Goal: Information Seeking & Learning: Find specific fact

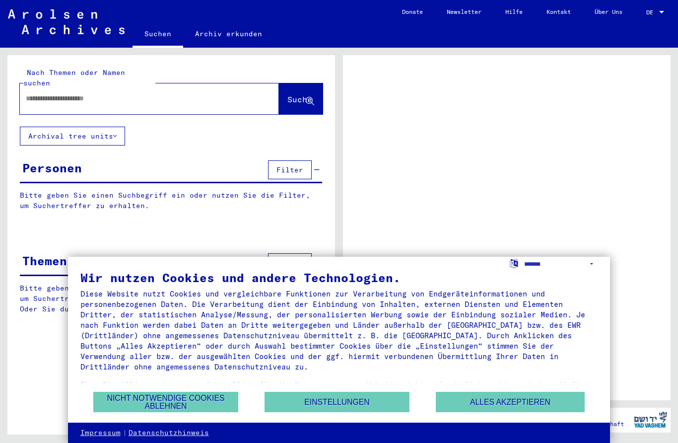
click at [553, 405] on button "Alles akzeptieren" at bounding box center [510, 401] width 149 height 20
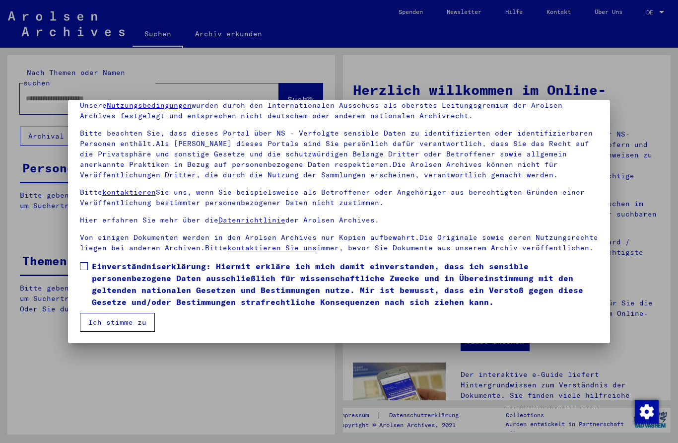
scroll to position [44, 0]
click at [81, 261] on label "Einverständniserklärung: Hiermit erkläre ich mich damit einverstanden, dass ich…" at bounding box center [339, 284] width 518 height 48
click at [85, 322] on button "Ich stimme zu" at bounding box center [117, 322] width 75 height 19
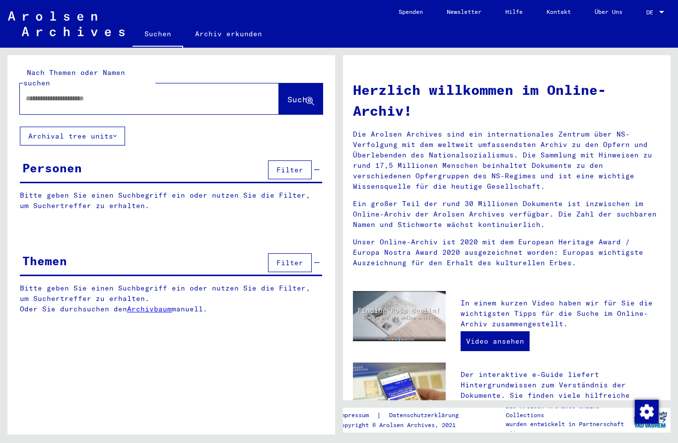
scroll to position [0, 0]
click at [39, 93] on input "text" at bounding box center [137, 98] width 223 height 10
type input "**********"
click at [287, 94] on span "Suche" at bounding box center [299, 99] width 25 height 10
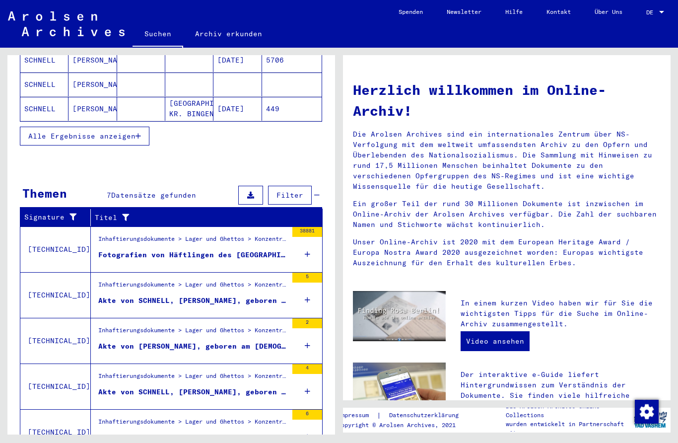
scroll to position [212, 0]
click at [124, 280] on div "Inhaftierungsdokumente > Lager und Ghettos > Konzentrationslager [GEOGRAPHIC_DA…" at bounding box center [192, 287] width 189 height 14
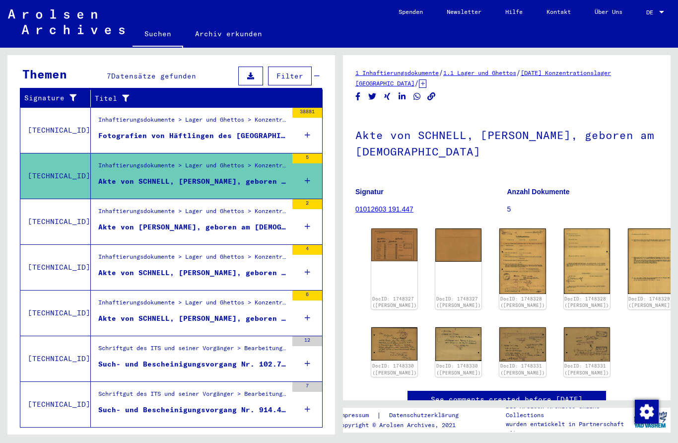
click at [386, 258] on div "DocID: 1748327 ([PERSON_NAME])" at bounding box center [394, 268] width 46 height 81
click at [384, 296] on link "DocID: 1748327 ([PERSON_NAME])" at bounding box center [394, 302] width 45 height 12
click at [110, 222] on div "Akte von [PERSON_NAME], geboren am [DEMOGRAPHIC_DATA]" at bounding box center [192, 227] width 189 height 10
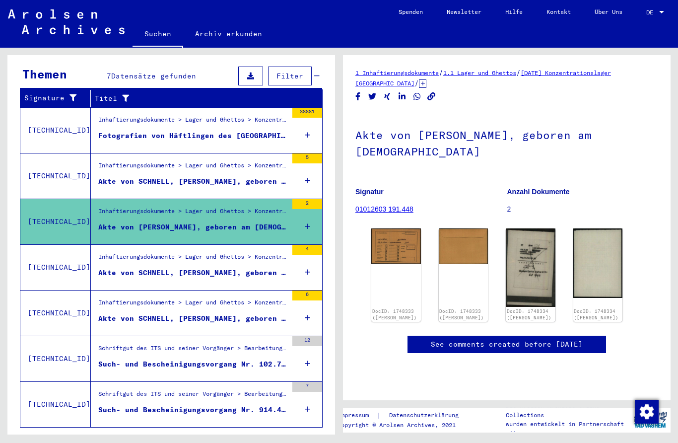
click at [399, 245] on img at bounding box center [396, 245] width 50 height 35
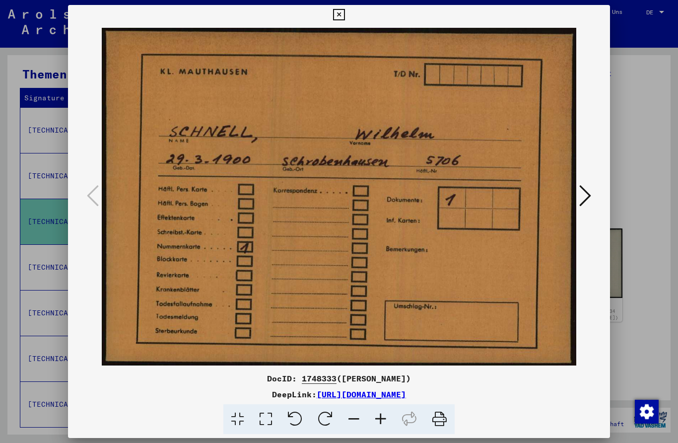
click at [588, 195] on icon at bounding box center [585, 196] width 12 height 24
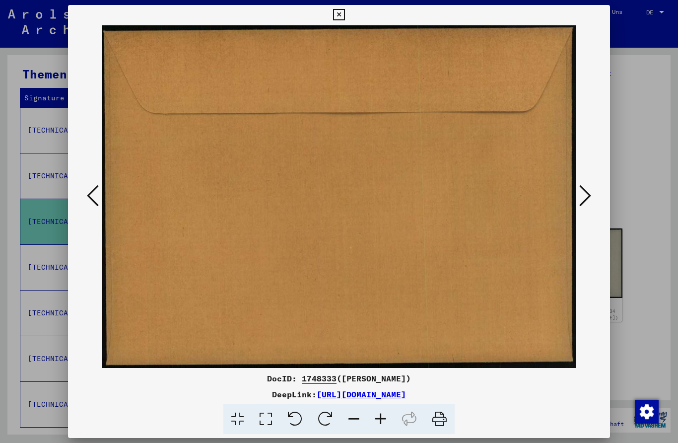
click at [585, 193] on icon at bounding box center [585, 196] width 12 height 24
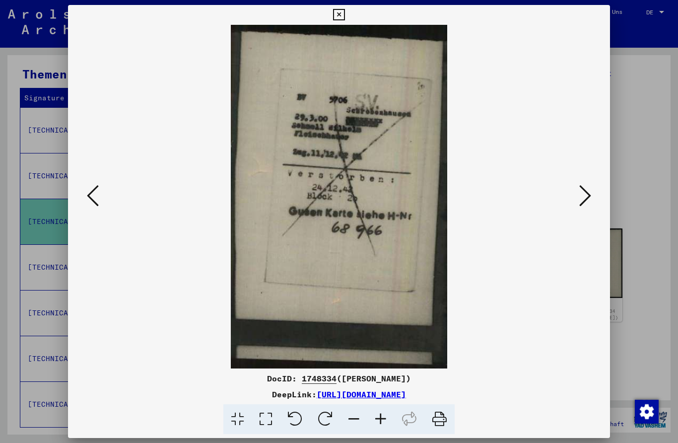
click at [582, 201] on icon at bounding box center [585, 196] width 12 height 24
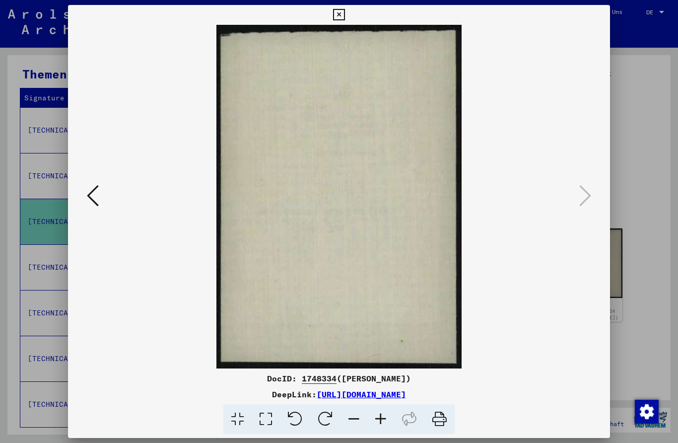
click at [633, 162] on div at bounding box center [339, 221] width 678 height 443
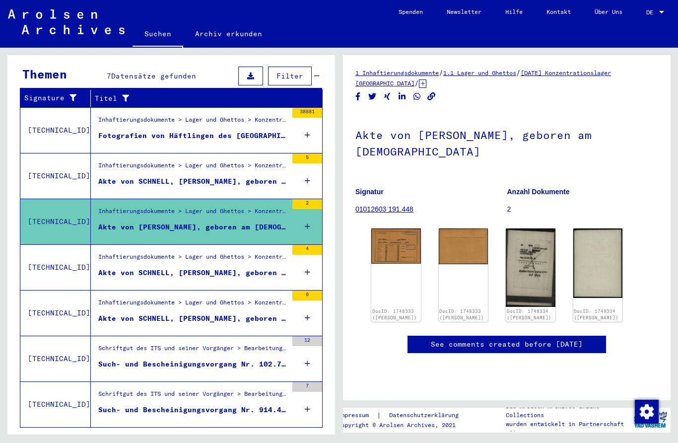
click at [106, 267] on div "Akte von SCHNELL, [PERSON_NAME], geboren am [DEMOGRAPHIC_DATA], geboren in [GEO…" at bounding box center [192, 272] width 189 height 10
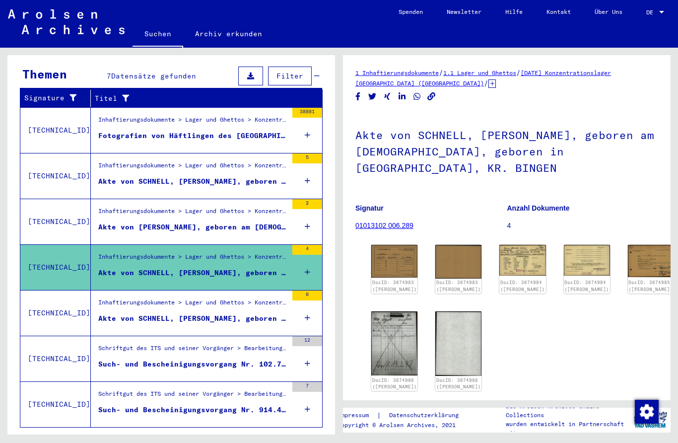
click at [389, 262] on img at bounding box center [394, 261] width 46 height 33
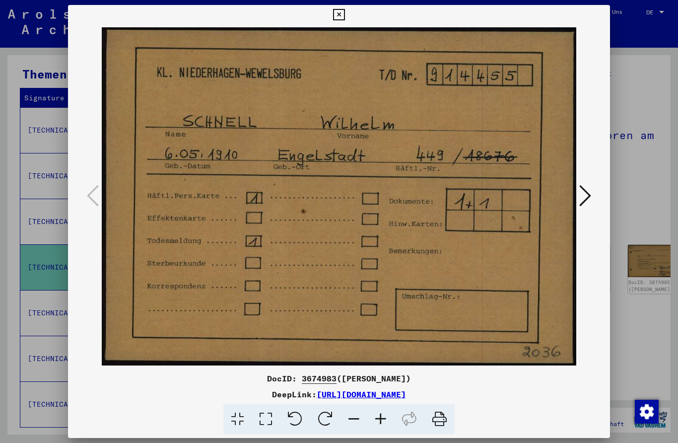
click at [583, 196] on icon at bounding box center [585, 196] width 12 height 24
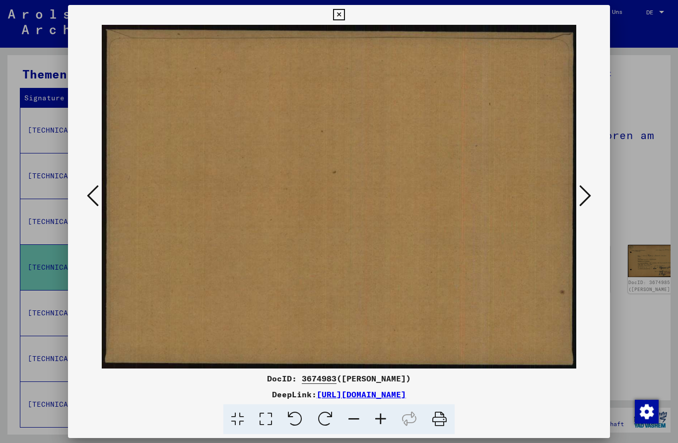
click at [590, 196] on icon at bounding box center [585, 196] width 12 height 24
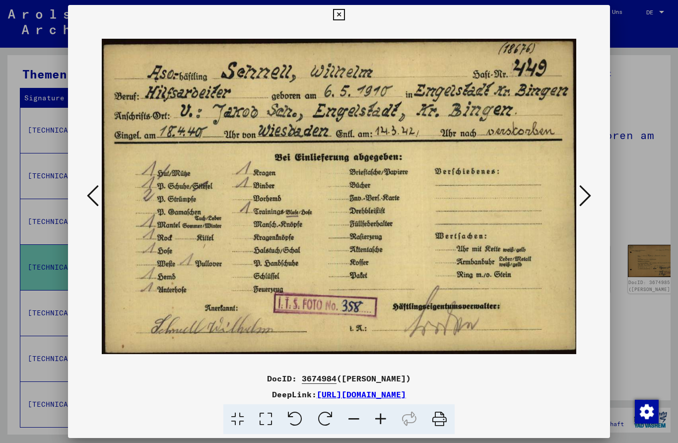
click at [593, 198] on button at bounding box center [585, 196] width 18 height 28
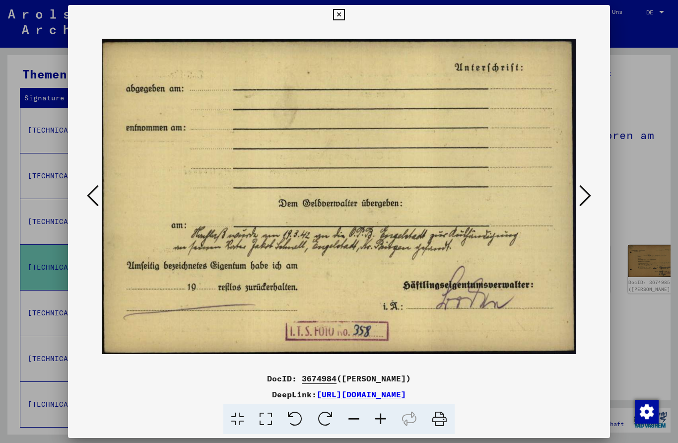
click at [590, 196] on icon at bounding box center [585, 196] width 12 height 24
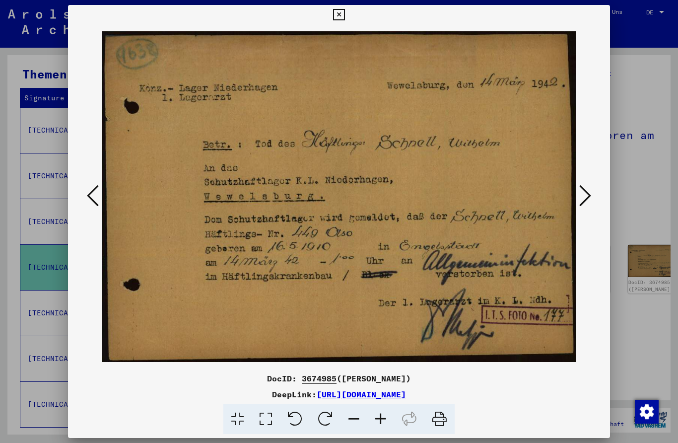
click at [594, 197] on button at bounding box center [585, 196] width 18 height 28
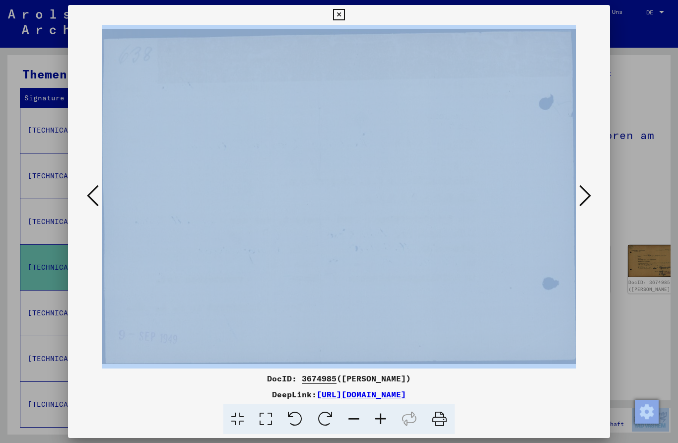
click at [92, 193] on icon at bounding box center [93, 196] width 12 height 24
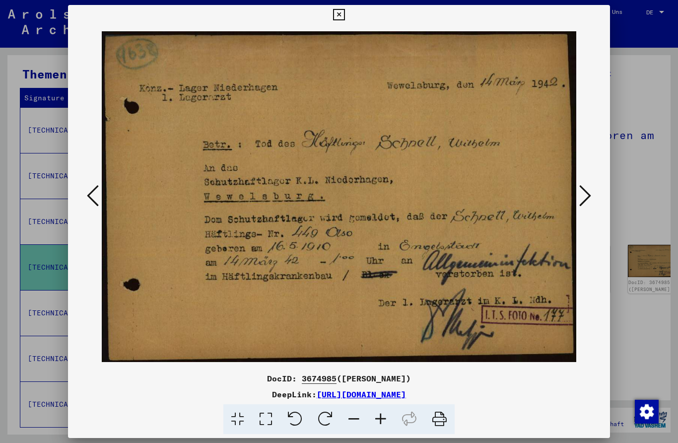
click at [592, 192] on button at bounding box center [585, 196] width 18 height 28
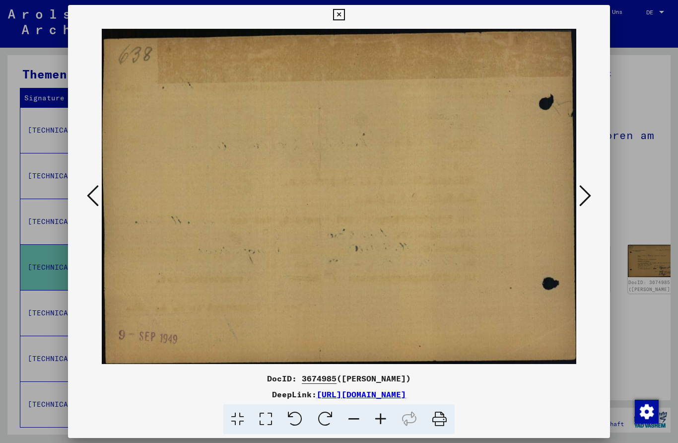
click at [591, 198] on button at bounding box center [585, 196] width 18 height 28
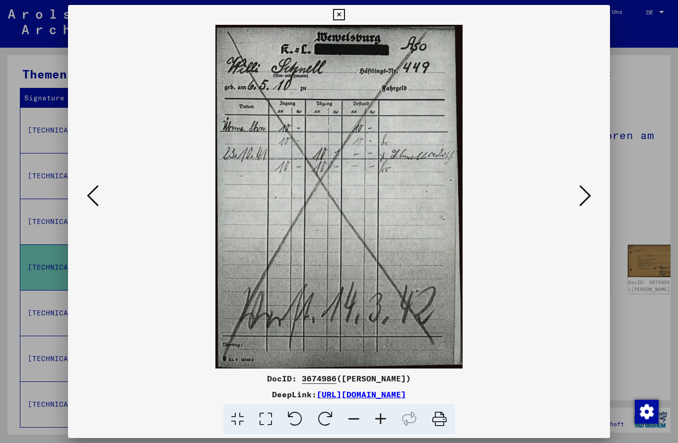
click at [593, 199] on button at bounding box center [585, 196] width 18 height 28
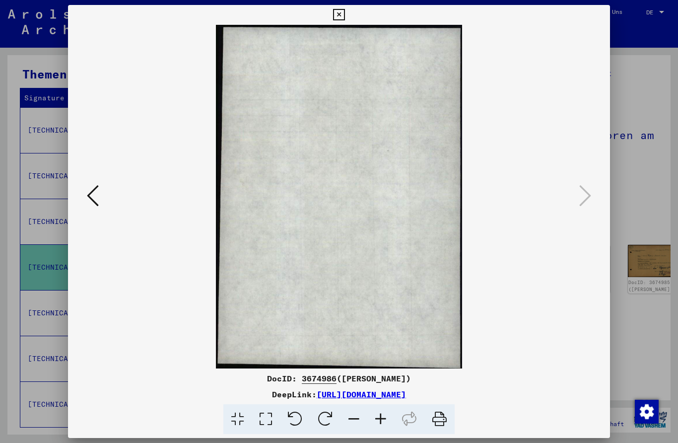
click at [594, 202] on div at bounding box center [339, 196] width 542 height 343
click at [347, 21] on button at bounding box center [338, 15] width 17 height 20
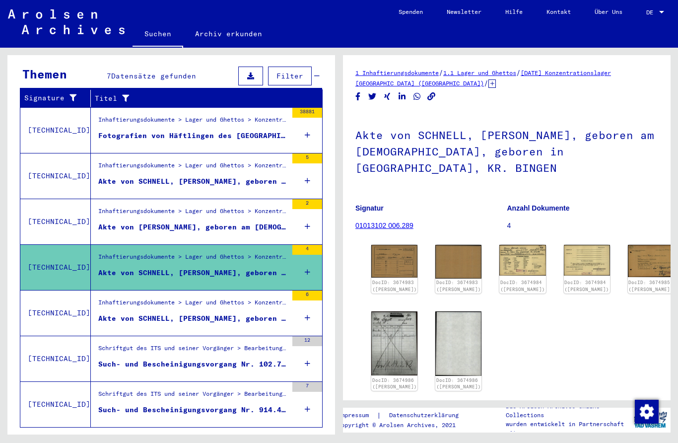
click at [125, 313] on div "Akte von SCHNELL, [PERSON_NAME], geboren am [DEMOGRAPHIC_DATA]" at bounding box center [192, 318] width 189 height 10
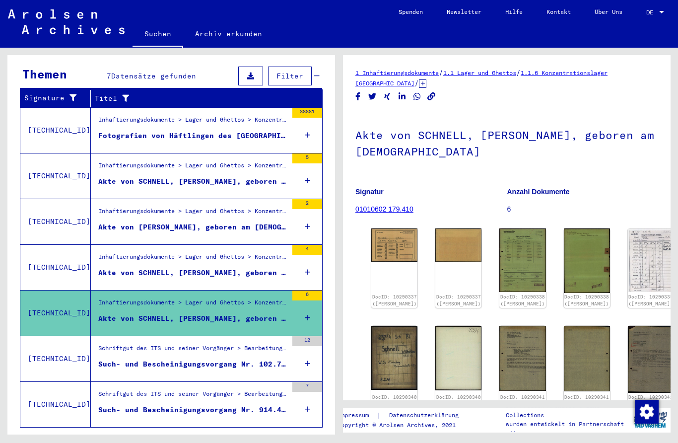
click at [393, 238] on img at bounding box center [394, 244] width 46 height 33
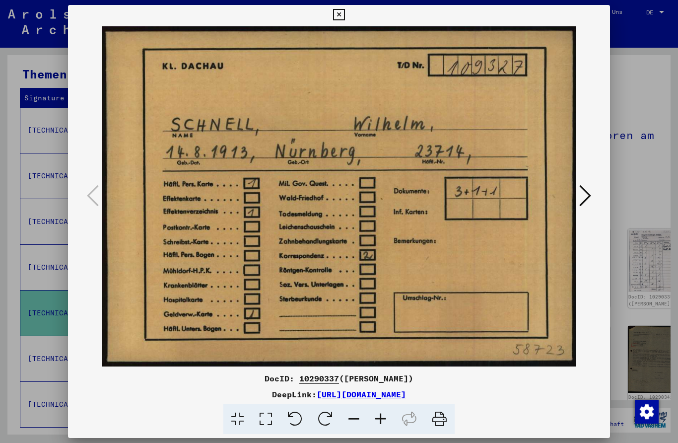
click at [594, 184] on button at bounding box center [585, 196] width 18 height 28
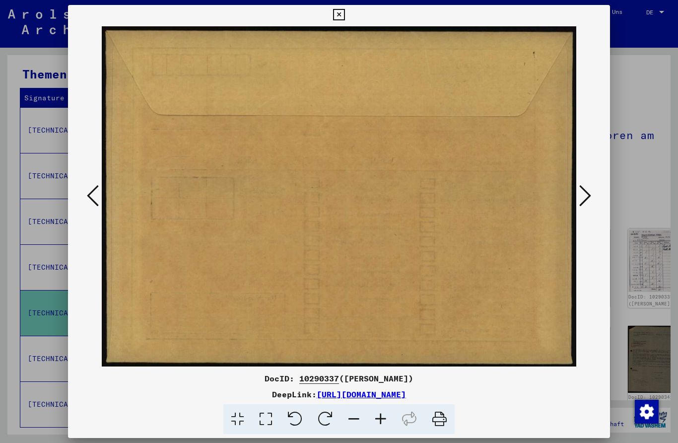
click at [593, 192] on button at bounding box center [585, 196] width 18 height 28
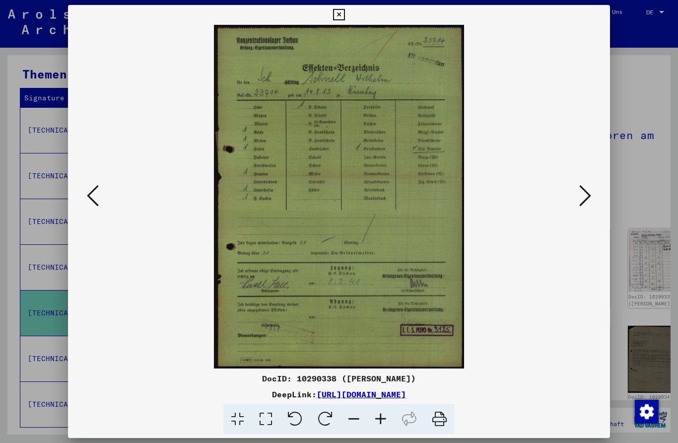
click at [592, 193] on button at bounding box center [585, 196] width 18 height 28
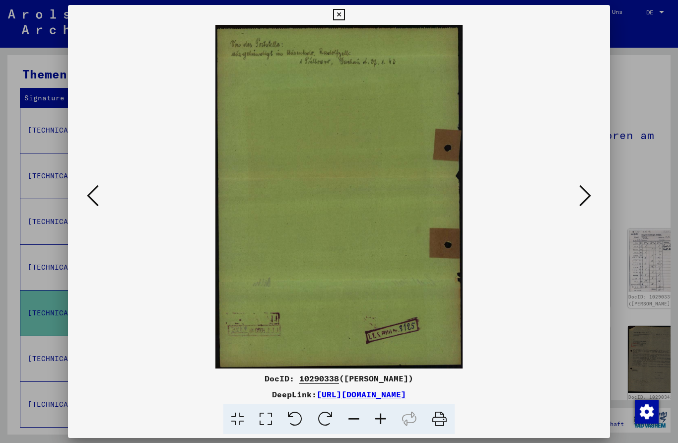
click at [87, 188] on icon at bounding box center [93, 196] width 12 height 24
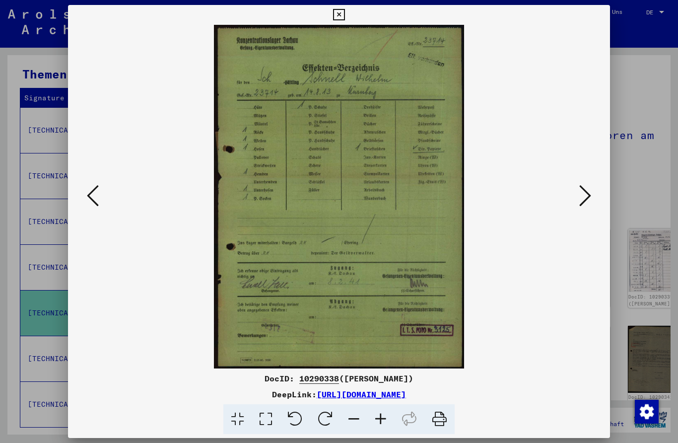
click at [589, 42] on div at bounding box center [339, 196] width 542 height 343
click at [347, 23] on button at bounding box center [338, 15] width 17 height 20
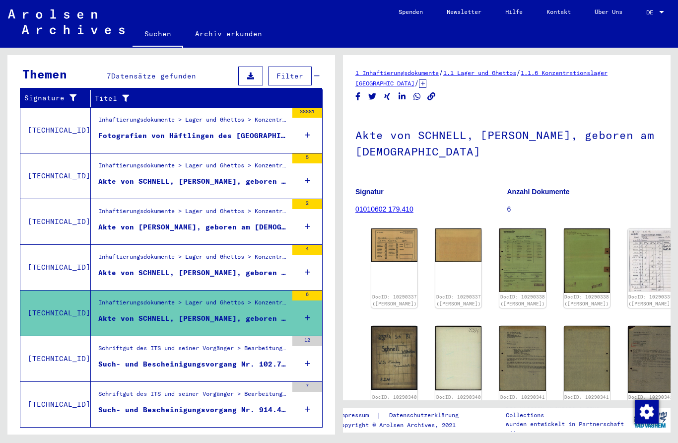
click at [131, 343] on div "Schriftgut des ITS und seiner Vorgänger > Bearbeitung von Anfragen > Fallbezoge…" at bounding box center [192, 350] width 189 height 14
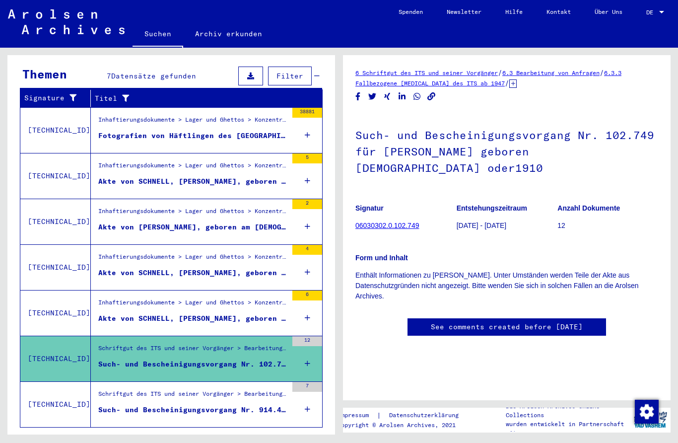
click at [36, 393] on icon at bounding box center [41, 403] width 25 height 40
click at [114, 389] on div "Schriftgut des ITS und seiner Vorgänger > Bearbeitung von Anfragen > Fallbezoge…" at bounding box center [192, 396] width 189 height 14
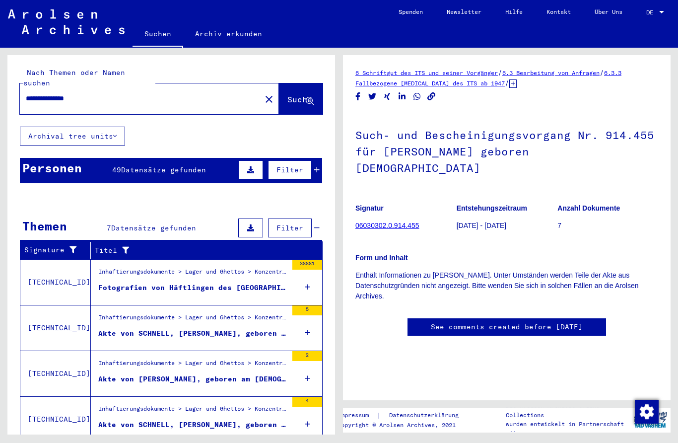
click at [111, 282] on div "Fotografien von Häftlingen des [GEOGRAPHIC_DATA]" at bounding box center [192, 287] width 189 height 10
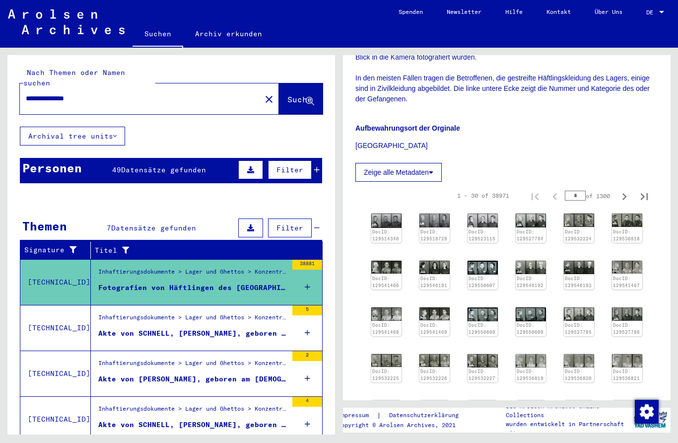
scroll to position [325, 0]
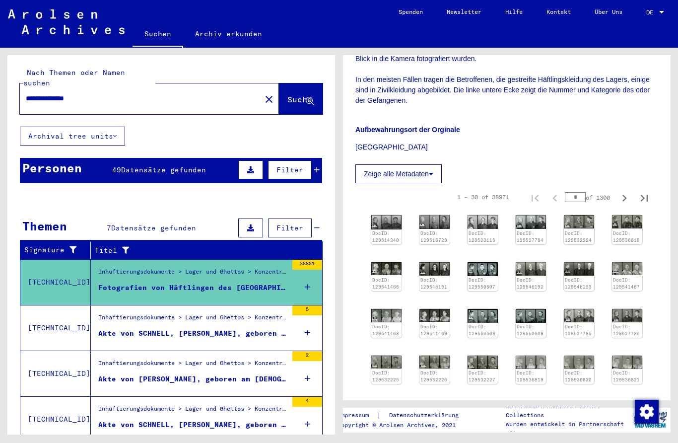
click at [397, 215] on img at bounding box center [386, 222] width 30 height 14
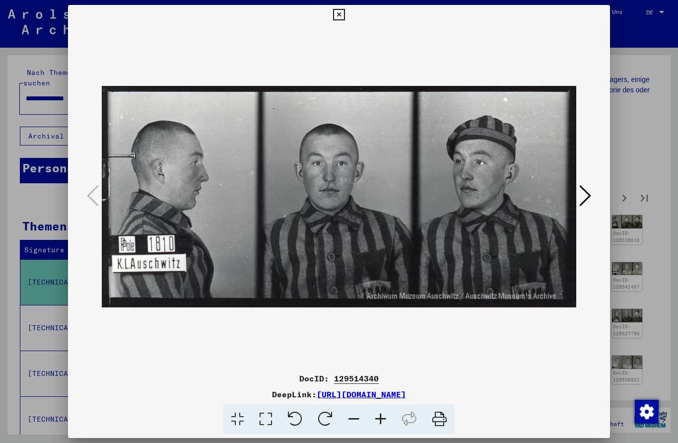
click at [587, 196] on icon at bounding box center [585, 196] width 12 height 24
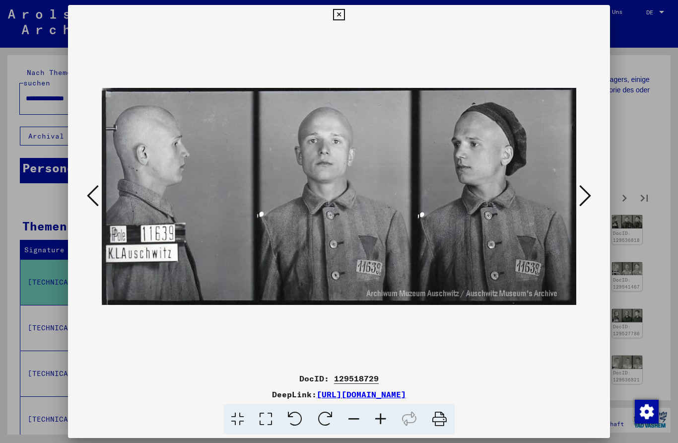
click at [590, 197] on icon at bounding box center [585, 196] width 12 height 24
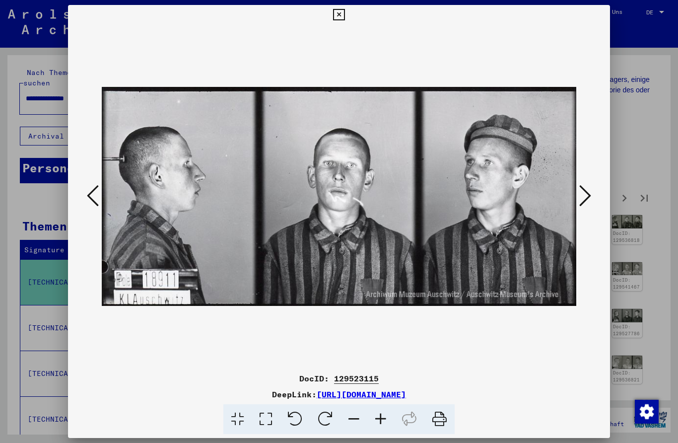
click at [585, 198] on icon at bounding box center [585, 196] width 12 height 24
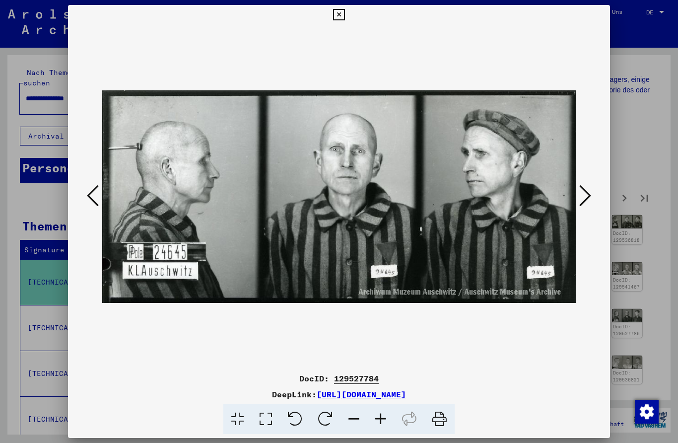
click at [586, 198] on icon at bounding box center [585, 196] width 12 height 24
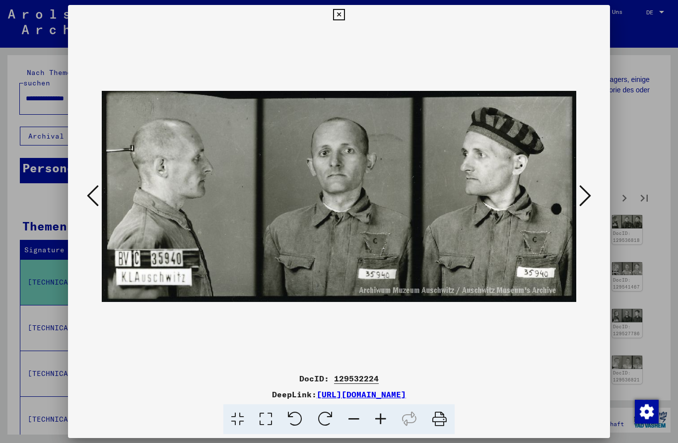
click at [587, 197] on icon at bounding box center [585, 196] width 12 height 24
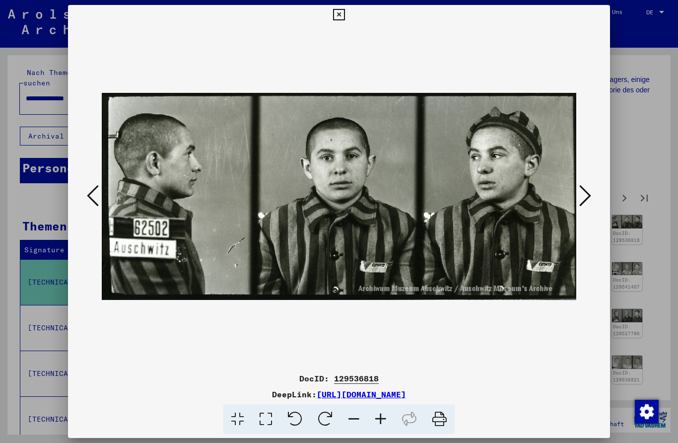
click at [587, 199] on icon at bounding box center [585, 196] width 12 height 24
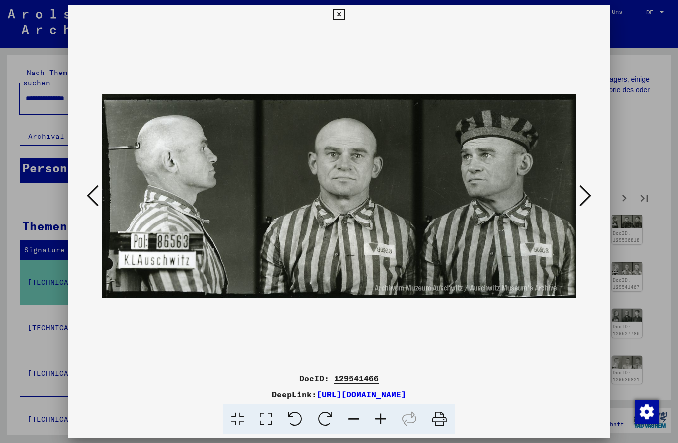
click at [586, 196] on icon at bounding box center [585, 196] width 12 height 24
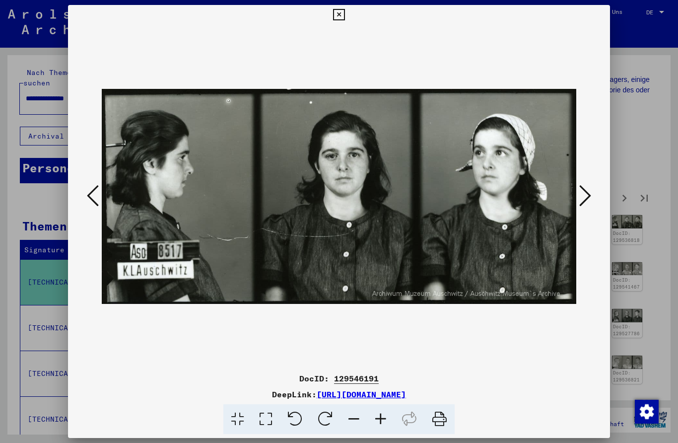
click at [585, 194] on icon at bounding box center [585, 196] width 12 height 24
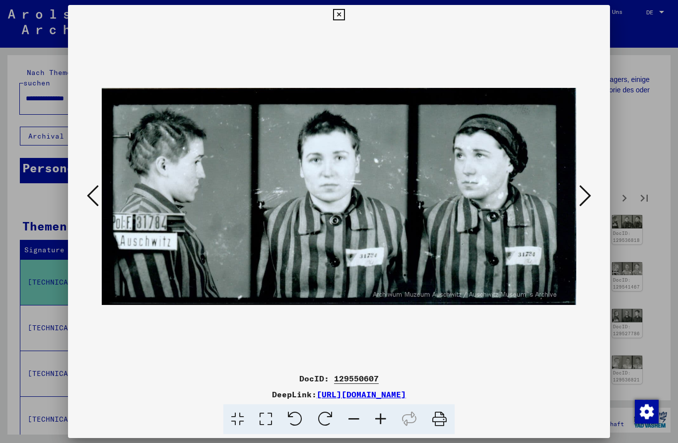
click at [586, 194] on icon at bounding box center [585, 196] width 12 height 24
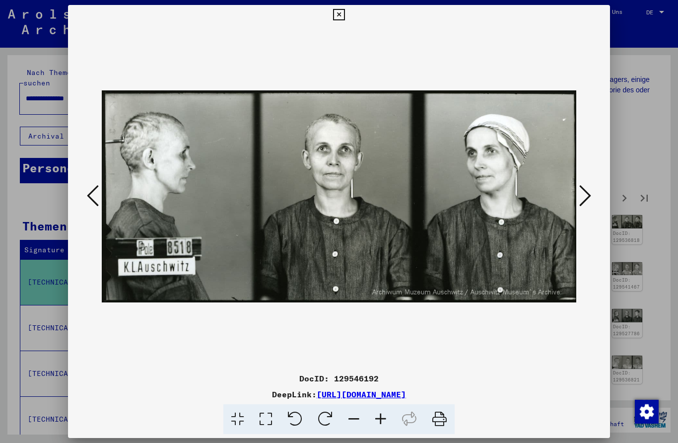
click at [585, 194] on icon at bounding box center [585, 196] width 12 height 24
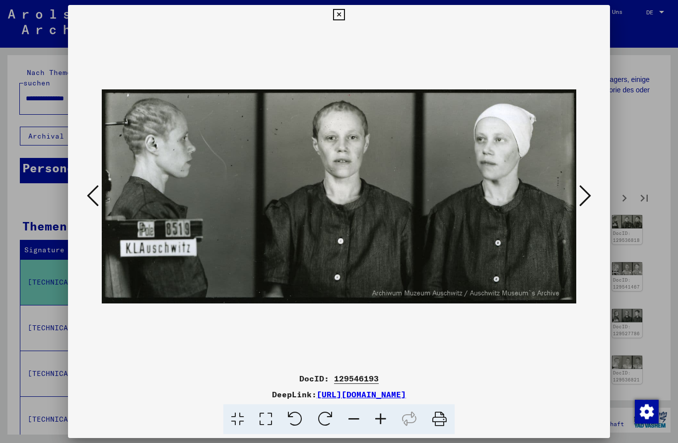
click at [344, 14] on icon at bounding box center [338, 15] width 11 height 12
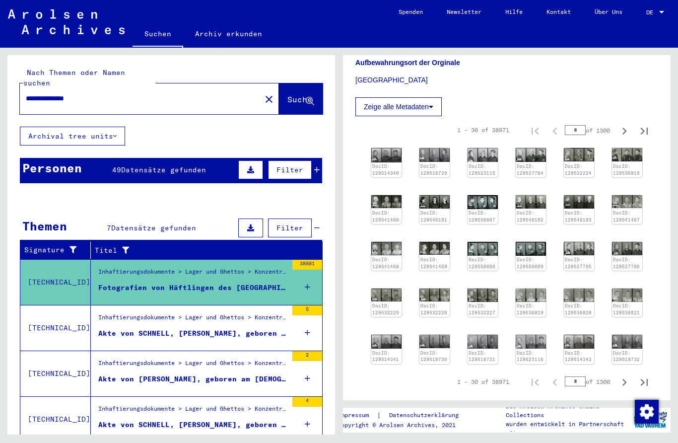
scroll to position [457, 0]
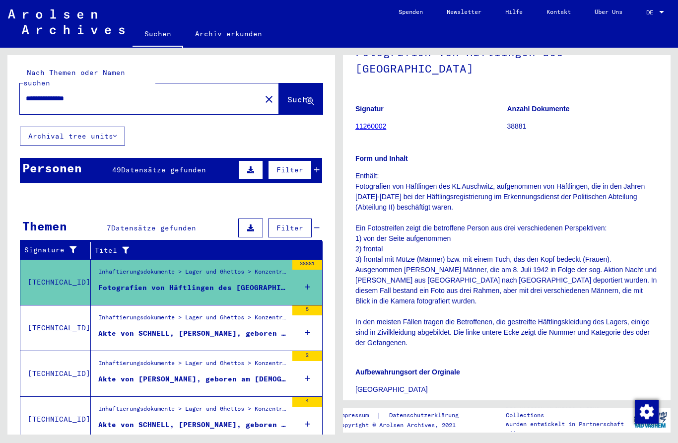
click at [108, 282] on div "Fotografien von Häftlingen des [GEOGRAPHIC_DATA]" at bounding box center [192, 287] width 189 height 10
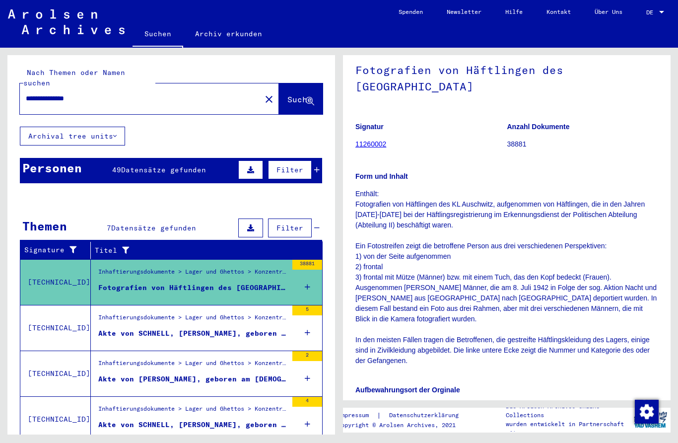
click at [115, 313] on div "Inhaftierungsdokumente > Lager und Ghettos > Konzentrationslager [GEOGRAPHIC_DA…" at bounding box center [192, 320] width 189 height 14
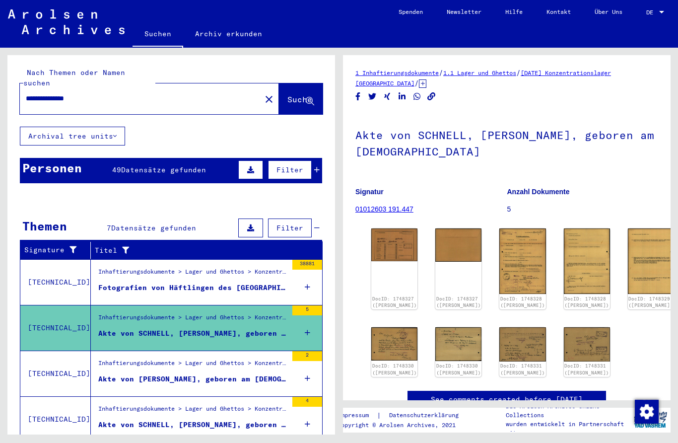
click at [387, 228] on img at bounding box center [394, 244] width 46 height 33
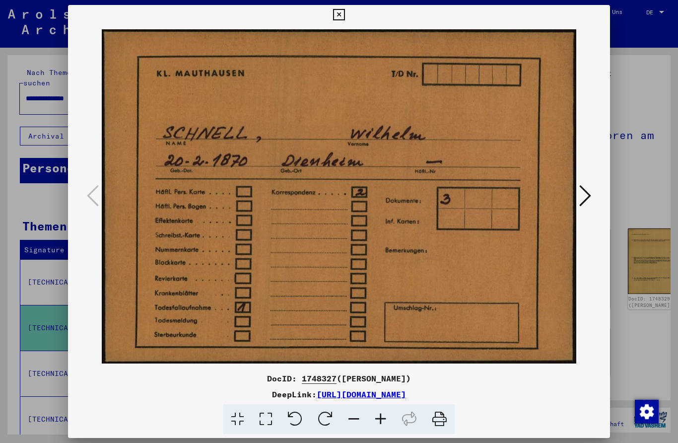
click at [642, 138] on div at bounding box center [339, 221] width 678 height 443
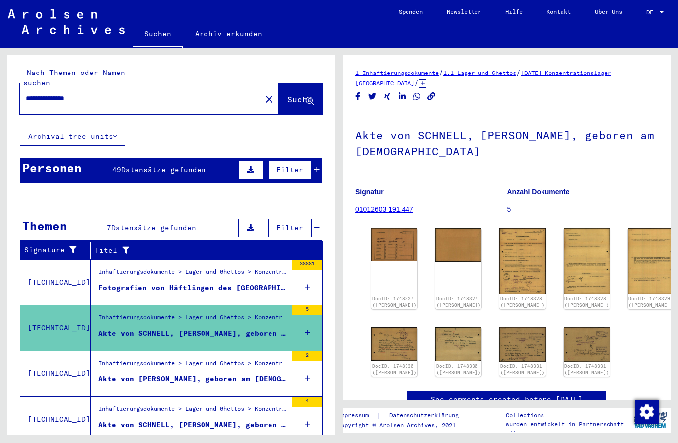
click at [91, 351] on div "Inhaftierungsdokumente > Lager und Ghettos > Konzentrationslager [GEOGRAPHIC_DA…" at bounding box center [189, 373] width 196 height 45
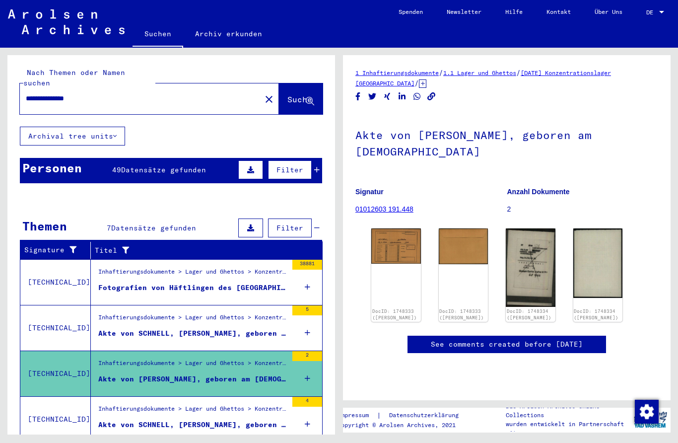
click at [108, 358] on figure "Inhaftierungsdokumente > Lager und Ghettos > Konzentrationslager [GEOGRAPHIC_DA…" at bounding box center [192, 365] width 189 height 15
click at [400, 228] on img at bounding box center [396, 245] width 50 height 35
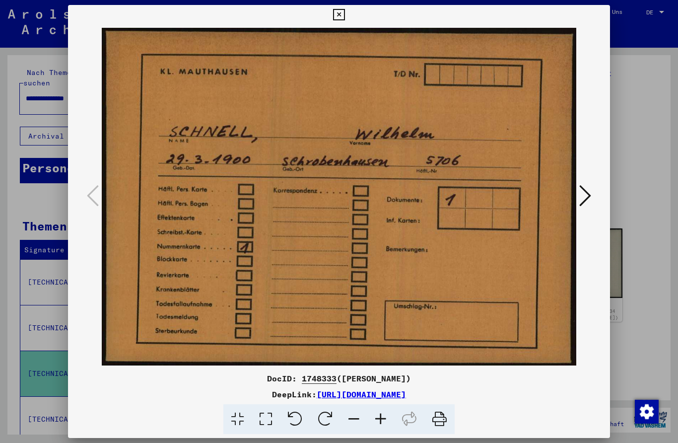
click at [639, 120] on div at bounding box center [339, 221] width 678 height 443
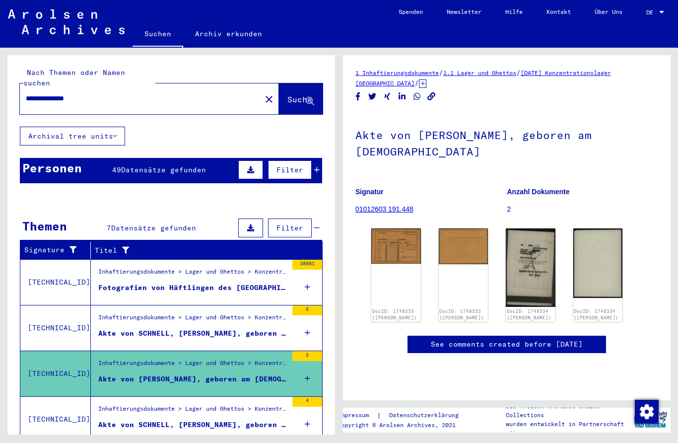
click at [538, 228] on img at bounding box center [531, 267] width 50 height 78
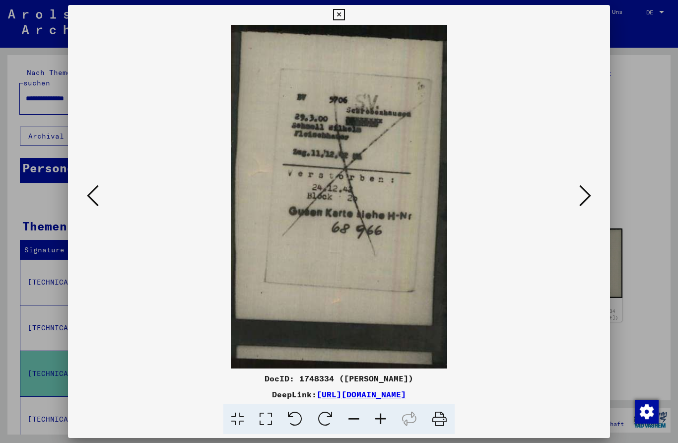
click at [656, 136] on div at bounding box center [339, 221] width 678 height 443
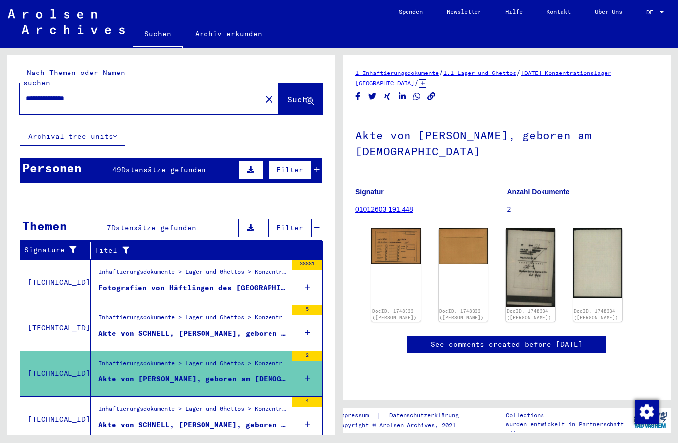
click at [103, 404] on div "Inhaftierungsdokumente > Lager und Ghettos > Konzentrationslager [GEOGRAPHIC_DA…" at bounding box center [192, 411] width 189 height 14
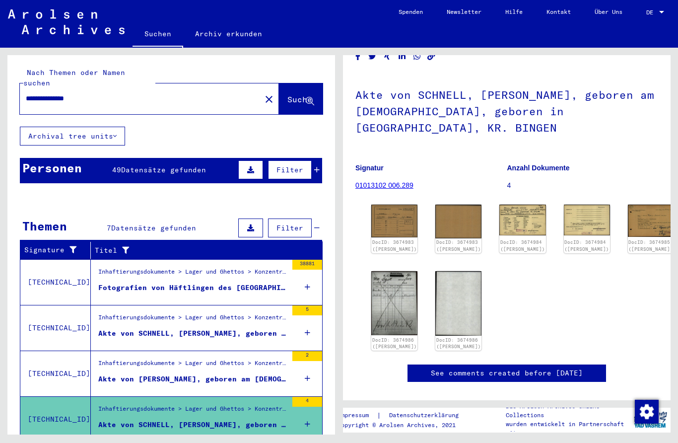
scroll to position [87, 0]
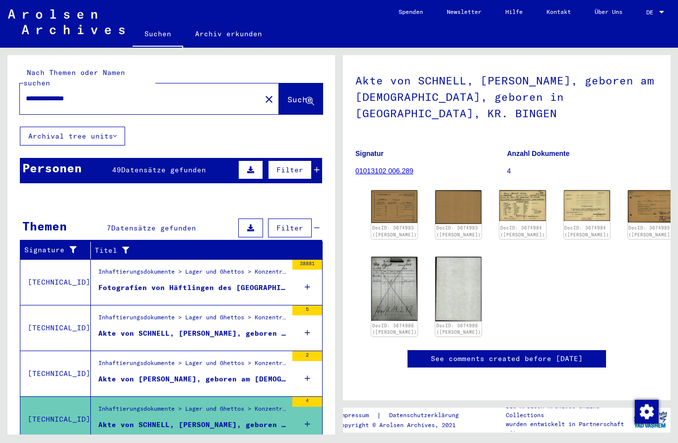
click at [399, 257] on img at bounding box center [394, 289] width 46 height 64
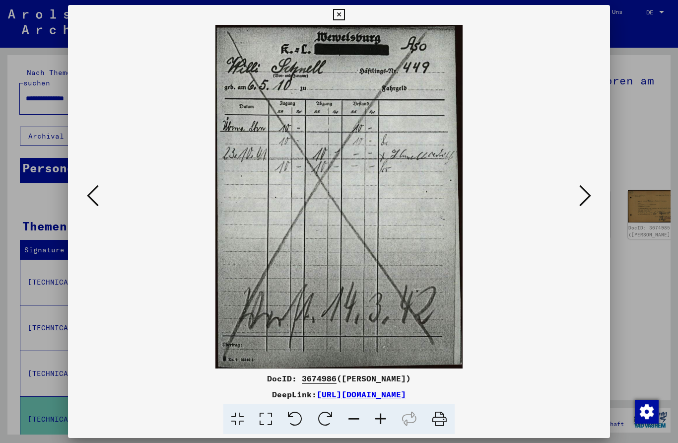
click at [586, 190] on icon at bounding box center [585, 196] width 12 height 24
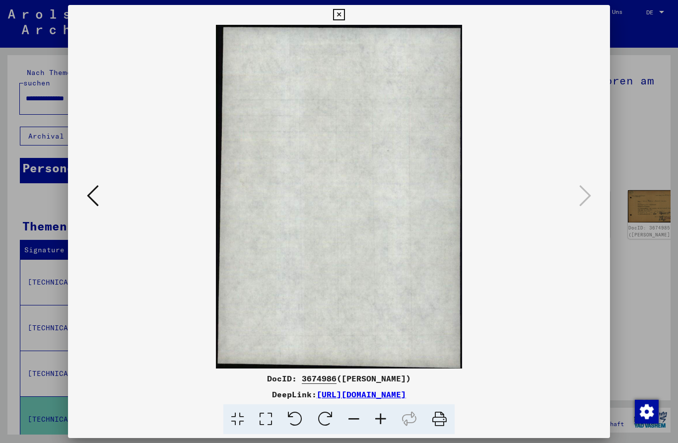
click at [92, 184] on icon at bounding box center [93, 196] width 12 height 24
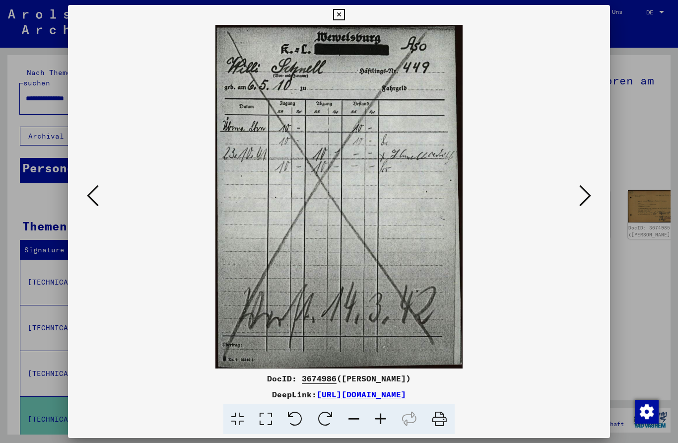
click at [89, 177] on div at bounding box center [339, 196] width 542 height 343
click at [94, 182] on button at bounding box center [93, 196] width 18 height 28
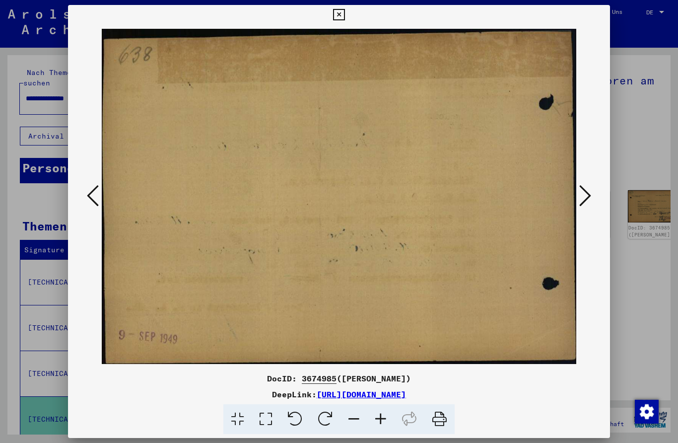
click at [86, 182] on button at bounding box center [93, 196] width 18 height 28
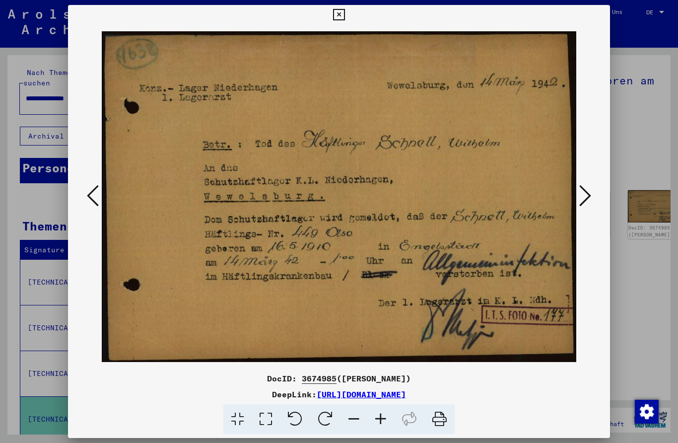
click at [97, 206] on icon at bounding box center [93, 196] width 12 height 24
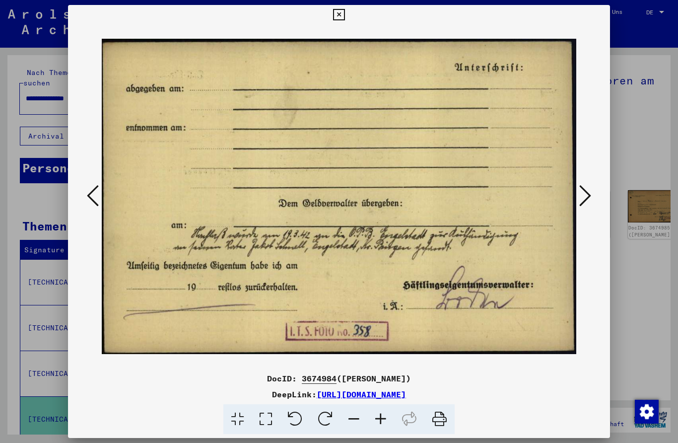
click at [97, 209] on button at bounding box center [93, 196] width 18 height 28
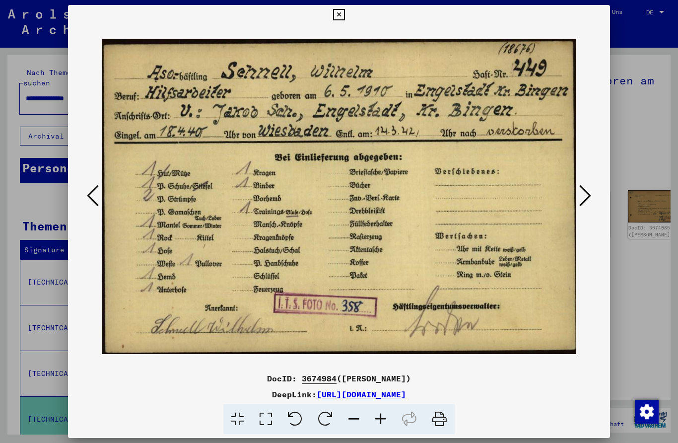
click at [589, 180] on div at bounding box center [339, 196] width 542 height 343
click at [347, 22] on button at bounding box center [338, 15] width 17 height 20
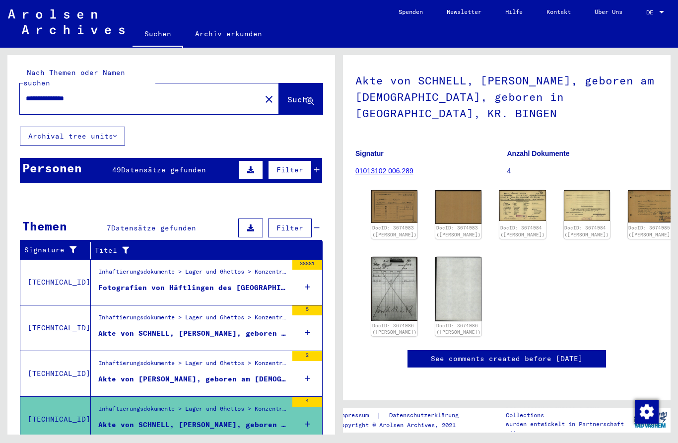
click at [105, 267] on div "Inhaftierungsdokumente > Lager und Ghettos > Konzentrations- und Vernichtungsla…" at bounding box center [192, 274] width 189 height 14
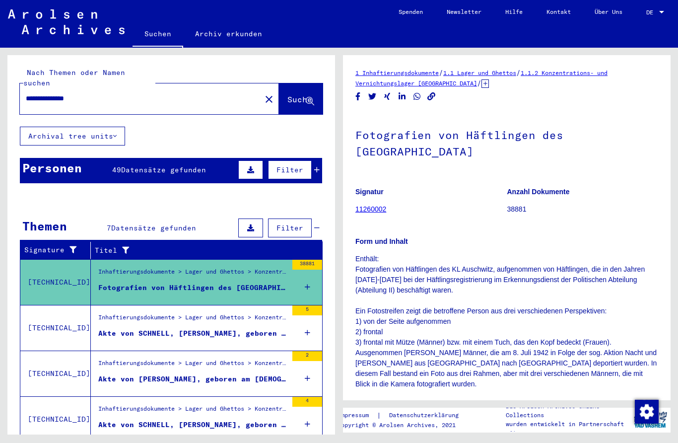
click at [113, 313] on div "Inhaftierungsdokumente > Lager und Ghettos > Konzentrationslager [GEOGRAPHIC_DA…" at bounding box center [192, 320] width 189 height 14
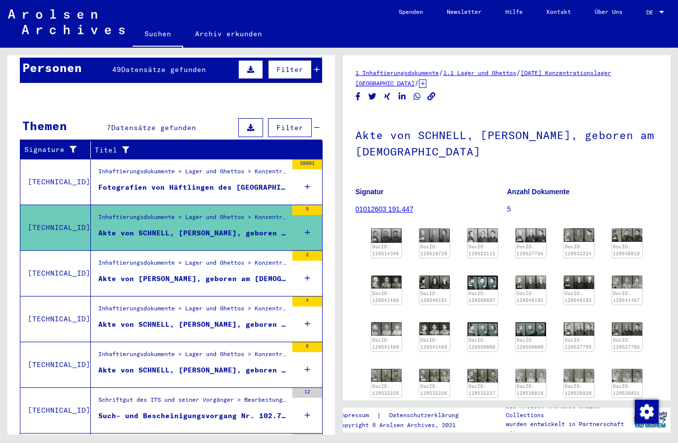
scroll to position [122, 0]
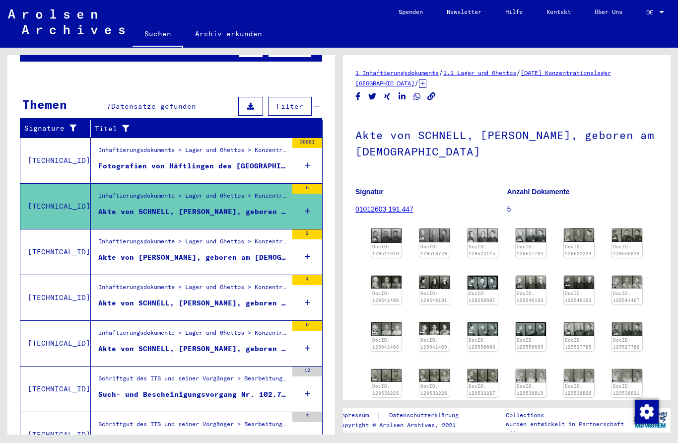
click at [111, 252] on div "Akte von [PERSON_NAME], geboren am [DEMOGRAPHIC_DATA]" at bounding box center [192, 257] width 189 height 10
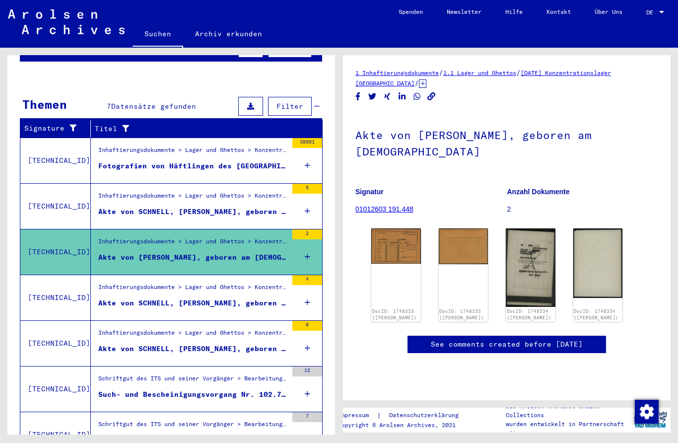
click at [114, 298] on div "Akte von SCHNELL, [PERSON_NAME], geboren am [DEMOGRAPHIC_DATA], geboren in [GEO…" at bounding box center [192, 303] width 189 height 10
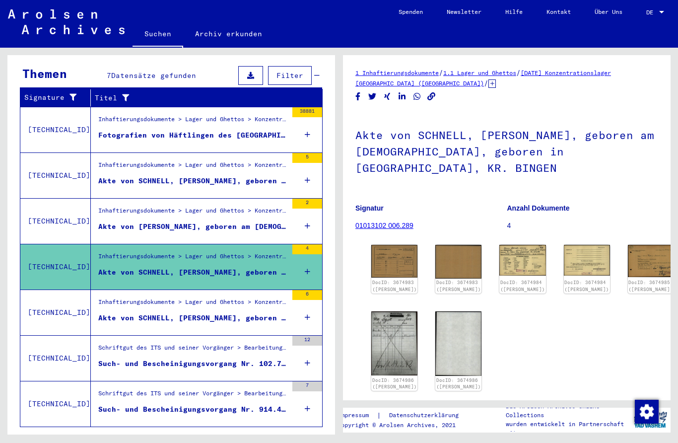
scroll to position [152, 0]
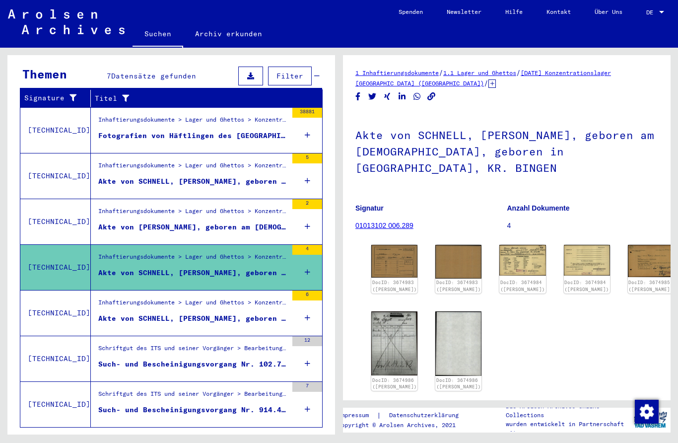
click at [112, 313] on div "Akte von SCHNELL, [PERSON_NAME], geboren am [DEMOGRAPHIC_DATA]" at bounding box center [192, 318] width 189 height 10
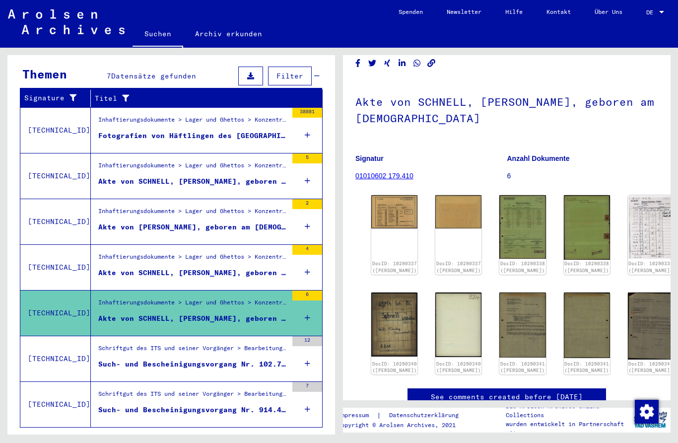
scroll to position [34, 0]
click at [389, 224] on div "DocID: 10290337 ([PERSON_NAME])" at bounding box center [394, 233] width 46 height 79
click at [391, 213] on img at bounding box center [394, 210] width 46 height 33
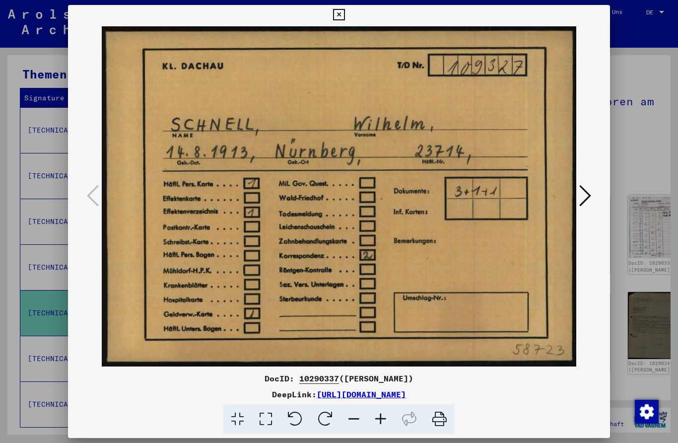
click at [643, 116] on div at bounding box center [339, 221] width 678 height 443
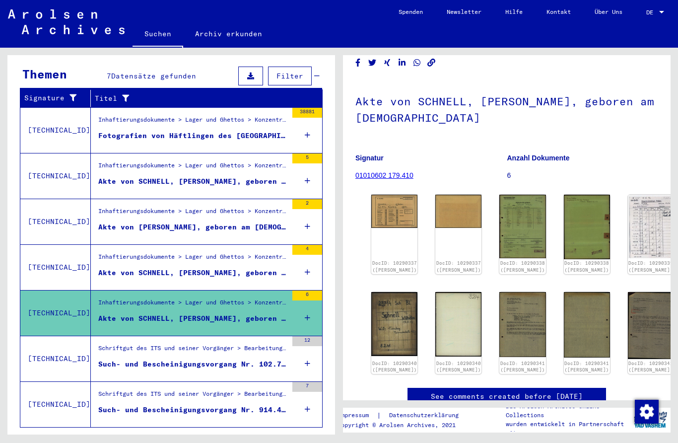
click at [110, 359] on div "Such- und Bescheinigungsvorgang Nr. 102.749 für [PERSON_NAME] geboren [DEMOGRAP…" at bounding box center [192, 364] width 189 height 10
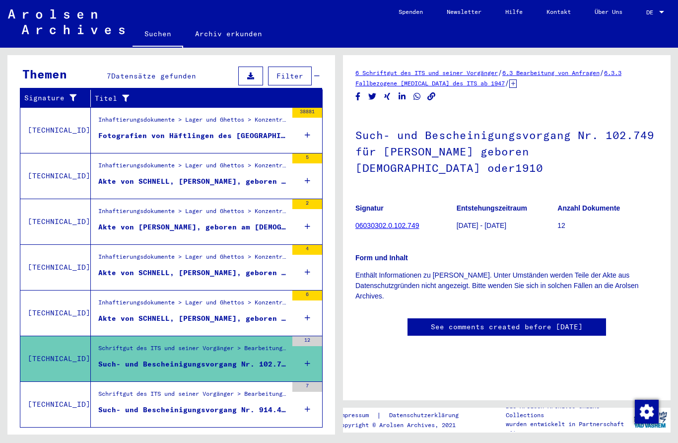
scroll to position [31, 0]
click at [122, 389] on div "Schriftgut des ITS und seiner Vorgänger > Bearbeitung von Anfragen > Fallbezoge…" at bounding box center [192, 396] width 189 height 14
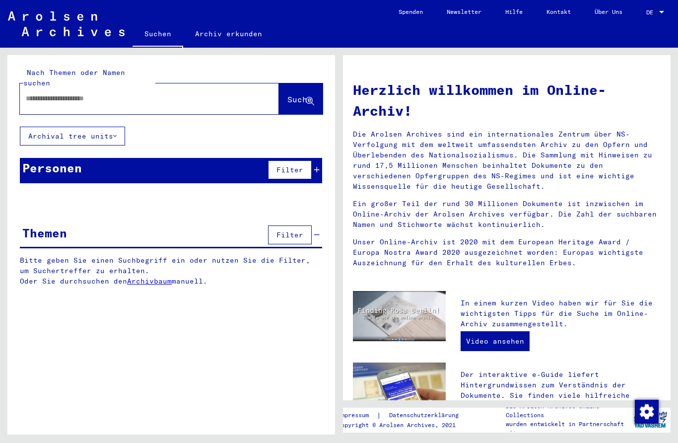
click at [49, 93] on input "text" at bounding box center [137, 98] width 223 height 10
click at [314, 97] on icon at bounding box center [310, 101] width 8 height 8
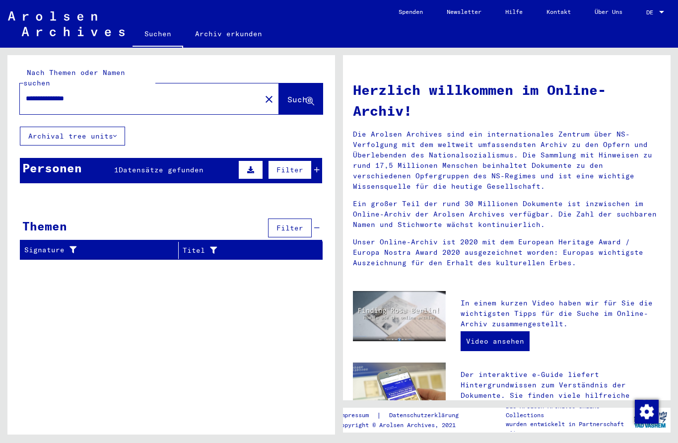
click at [51, 93] on input "**********" at bounding box center [137, 98] width 223 height 10
click at [303, 83] on button "Suche" at bounding box center [301, 98] width 44 height 31
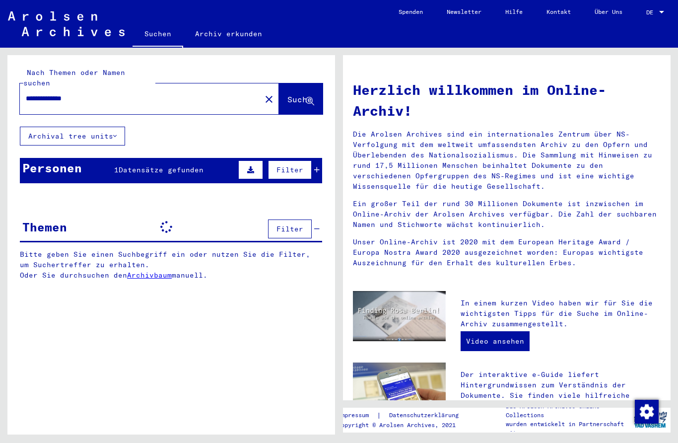
click at [39, 93] on input "**********" at bounding box center [137, 98] width 223 height 10
click at [37, 93] on input "**********" at bounding box center [137, 98] width 223 height 10
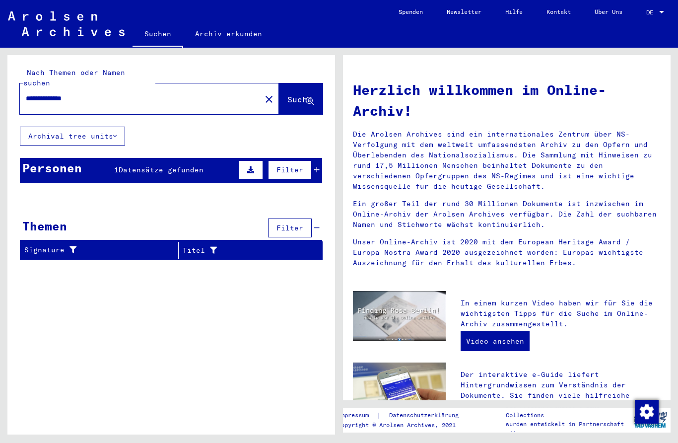
click at [34, 93] on input "**********" at bounding box center [137, 98] width 223 height 10
click at [306, 96] on button "Suche" at bounding box center [301, 98] width 44 height 31
click at [56, 93] on input "**********" at bounding box center [137, 98] width 223 height 10
click at [51, 93] on input "**********" at bounding box center [137, 98] width 223 height 10
click at [292, 103] on button "Suche" at bounding box center [301, 98] width 44 height 31
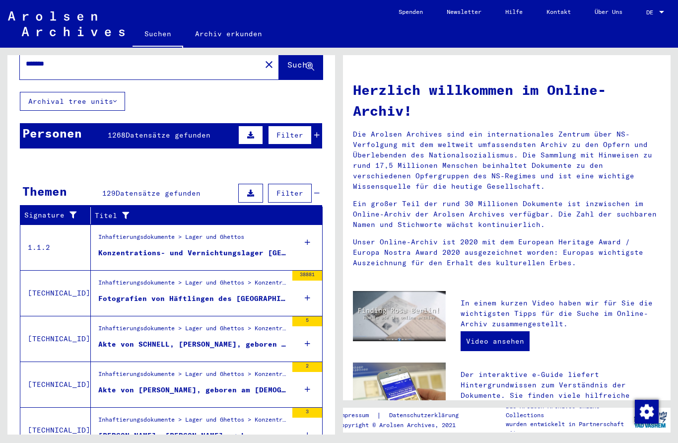
scroll to position [33, 0]
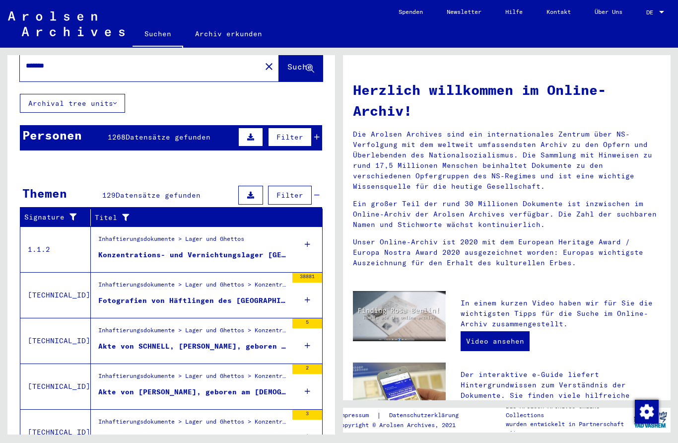
click at [126, 250] on div "Konzentrations- und Vernichtungslager [GEOGRAPHIC_DATA]" at bounding box center [192, 255] width 189 height 10
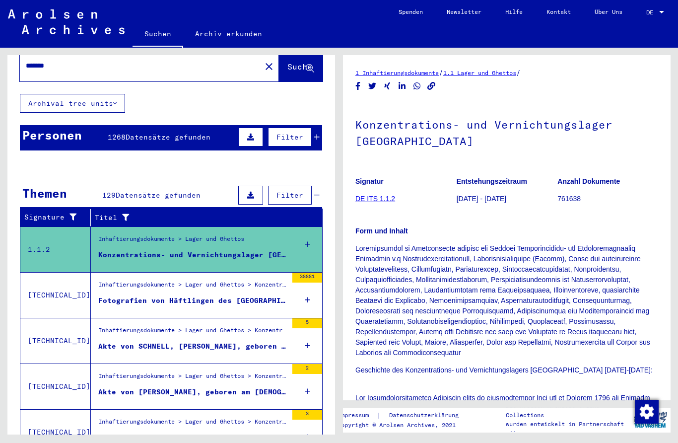
click at [125, 283] on figure "Inhaftierungsdokumente > Lager und Ghettos > Konzentrations- und Vernichtungsla…" at bounding box center [192, 287] width 189 height 15
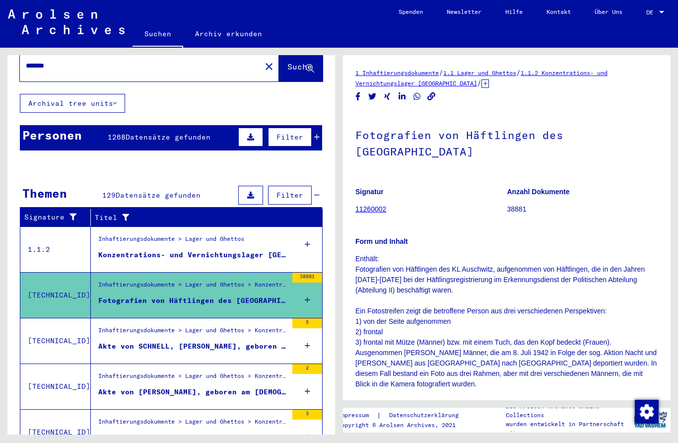
click at [123, 329] on figure "Inhaftierungsdokumente > Lager und Ghettos > Konzentrationslager [GEOGRAPHIC_DA…" at bounding box center [192, 332] width 189 height 15
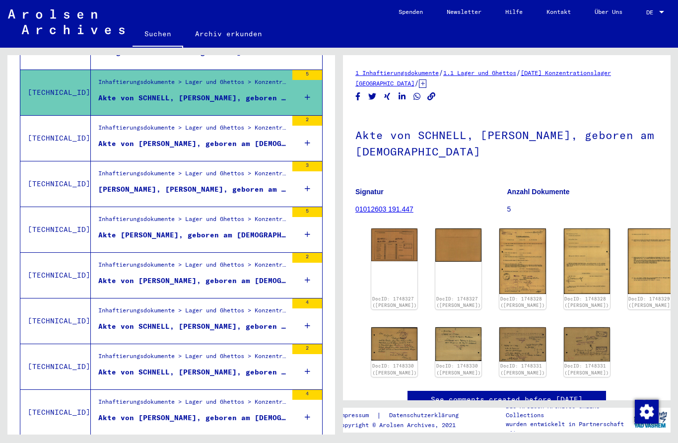
scroll to position [280, 0]
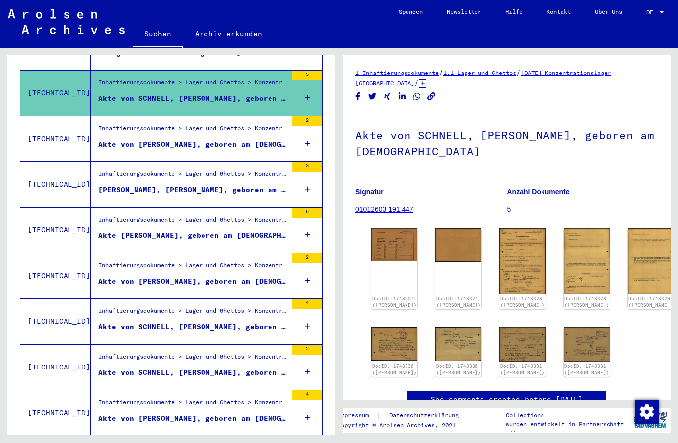
click at [141, 139] on div "Akte von [PERSON_NAME], geboren am [DEMOGRAPHIC_DATA]" at bounding box center [192, 144] width 189 height 10
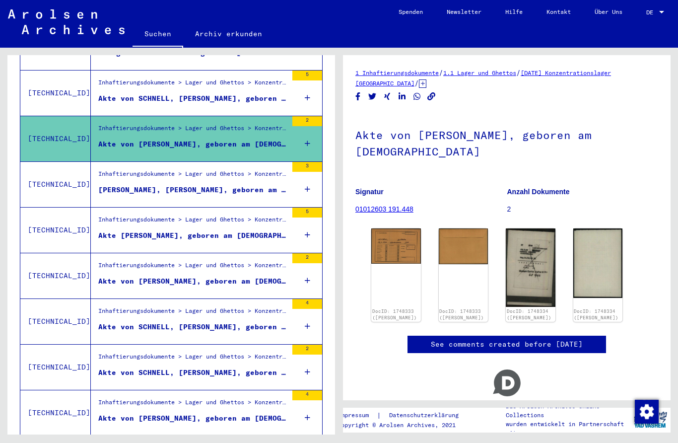
click at [134, 185] on div "[PERSON_NAME], [PERSON_NAME], geboren am [DEMOGRAPHIC_DATA], geboren in [GEOGRA…" at bounding box center [192, 190] width 189 height 10
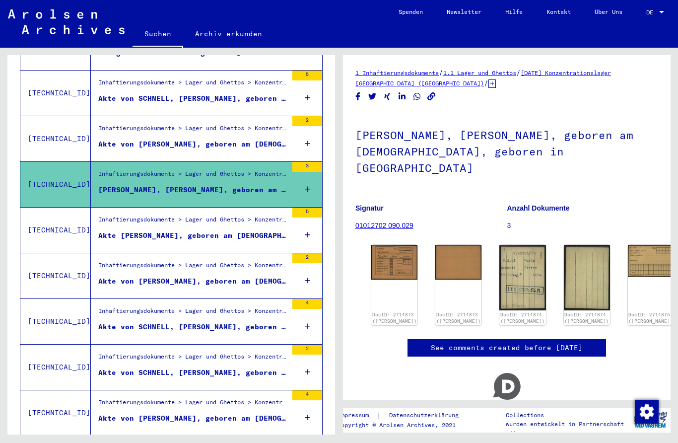
click at [394, 251] on div "DocID: 2714873 ([PERSON_NAME])" at bounding box center [394, 285] width 46 height 80
click at [388, 246] on img at bounding box center [394, 262] width 46 height 35
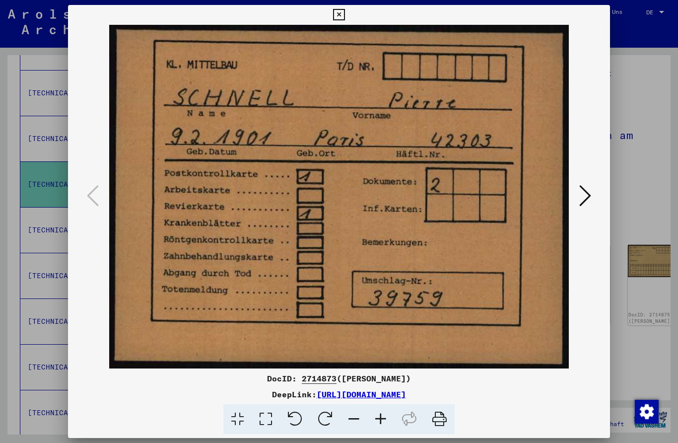
click at [641, 98] on div at bounding box center [339, 221] width 678 height 443
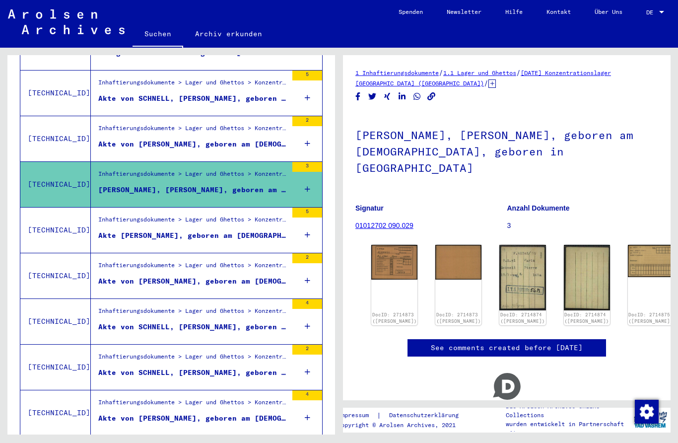
click at [113, 230] on div "Akte [PERSON_NAME], geboren am [DEMOGRAPHIC_DATA]" at bounding box center [192, 235] width 189 height 10
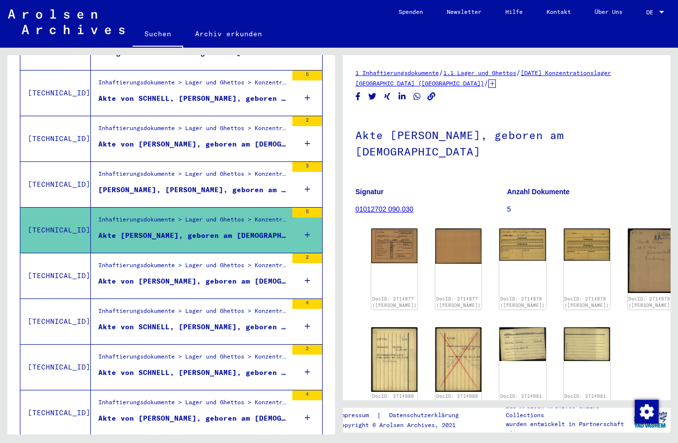
click at [392, 246] on img at bounding box center [394, 245] width 46 height 34
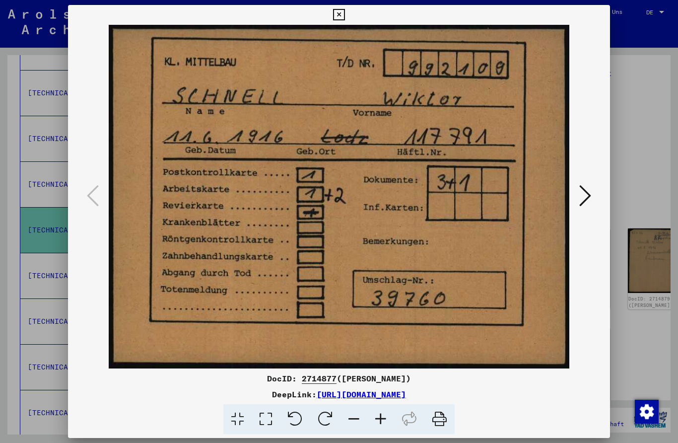
click at [587, 193] on icon at bounding box center [585, 196] width 12 height 24
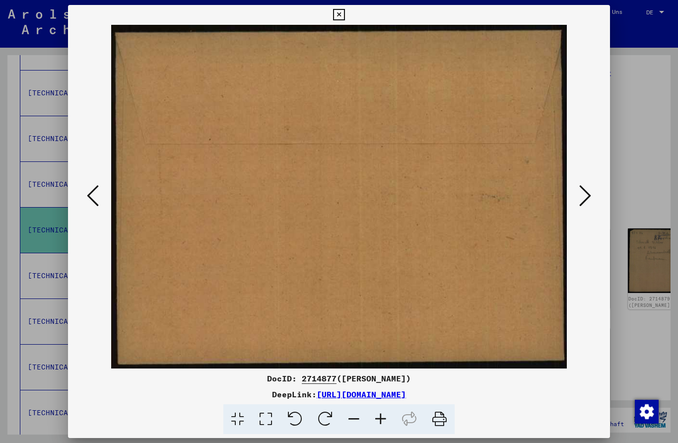
click at [588, 191] on icon at bounding box center [585, 196] width 12 height 24
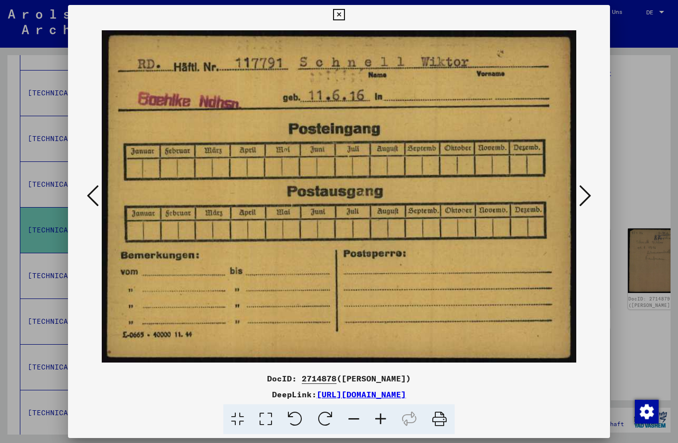
click at [587, 193] on icon at bounding box center [585, 196] width 12 height 24
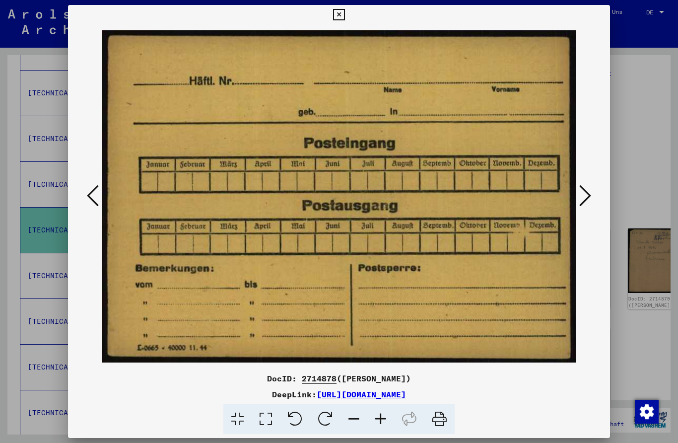
click at [587, 195] on icon at bounding box center [585, 196] width 12 height 24
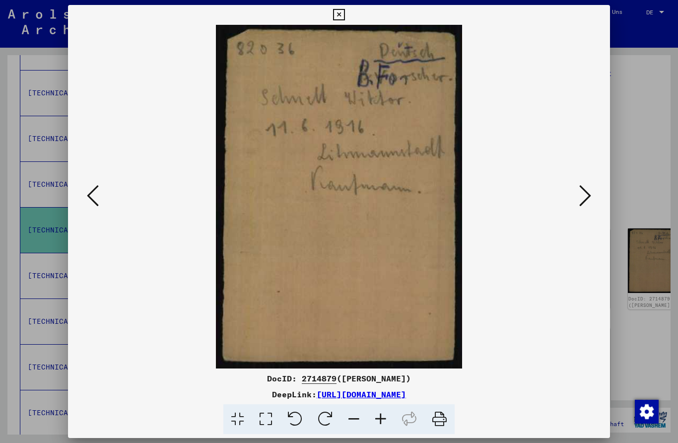
click at [574, 197] on img at bounding box center [339, 196] width 475 height 343
click at [580, 201] on icon at bounding box center [585, 196] width 12 height 24
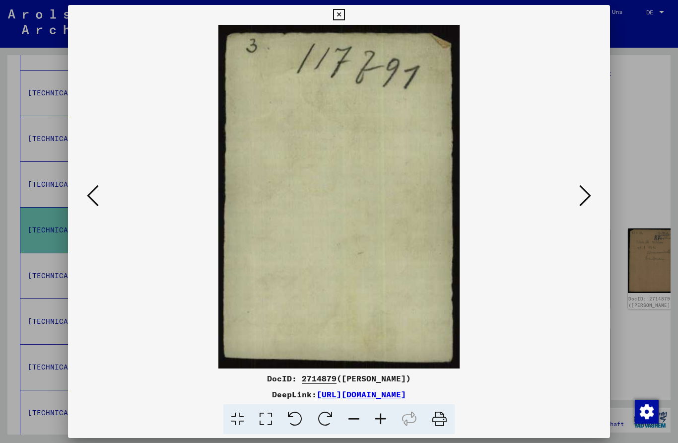
click at [583, 202] on icon at bounding box center [585, 196] width 12 height 24
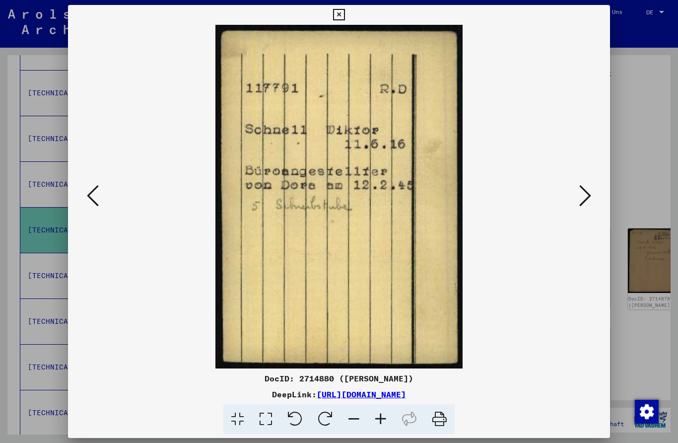
click at [586, 201] on icon at bounding box center [585, 196] width 12 height 24
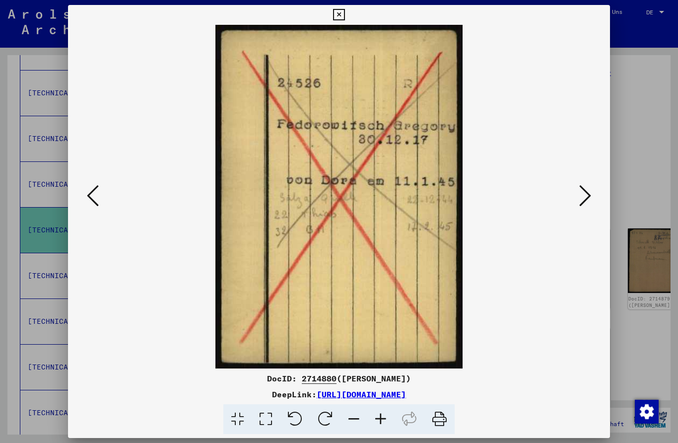
click at [347, 20] on button at bounding box center [338, 15] width 17 height 20
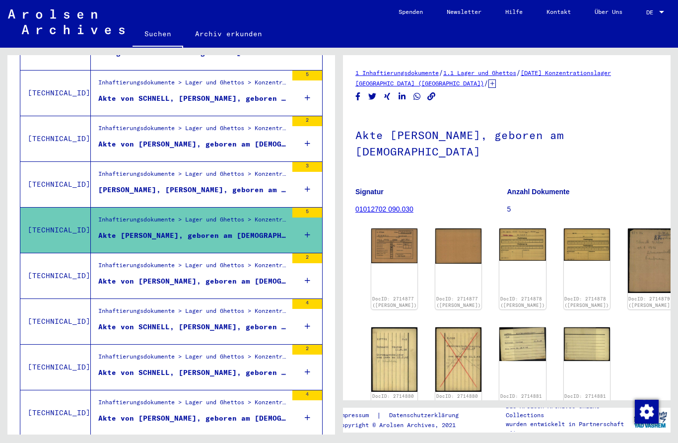
click at [122, 260] on div "Inhaftierungsdokumente > Lager und Ghettos > Konzentrationslager [GEOGRAPHIC_DA…" at bounding box center [192, 267] width 189 height 14
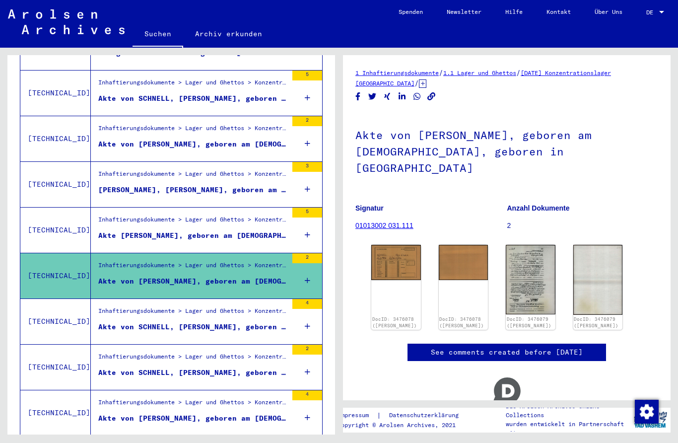
click at [112, 322] on div "Akte von SCHNELL, [PERSON_NAME], geboren am [DEMOGRAPHIC_DATA], geboren in [GEO…" at bounding box center [192, 327] width 189 height 10
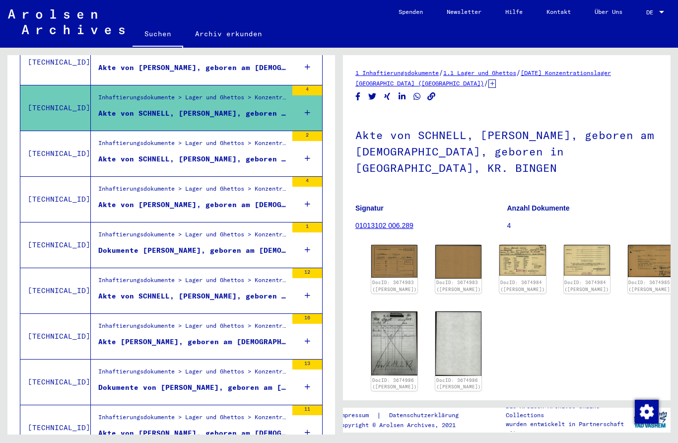
scroll to position [500, 0]
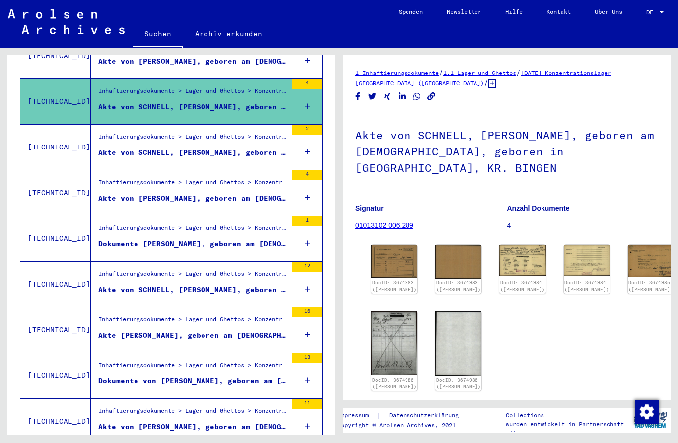
click at [119, 147] on div "Akte von SCHNELL, [PERSON_NAME], geboren am [DEMOGRAPHIC_DATA], geboren in [GEO…" at bounding box center [192, 152] width 189 height 10
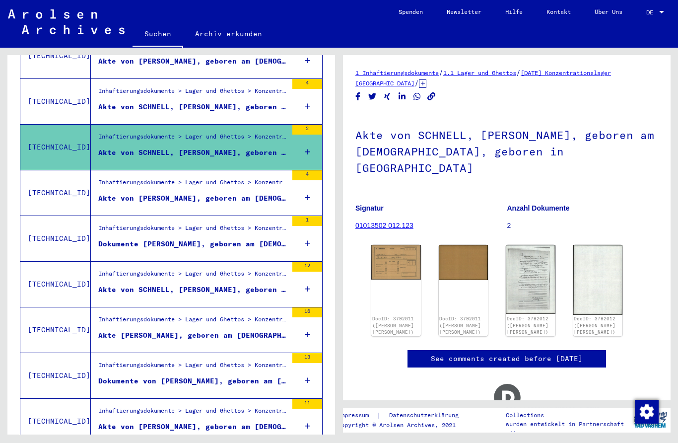
click at [388, 260] on img at bounding box center [396, 262] width 50 height 35
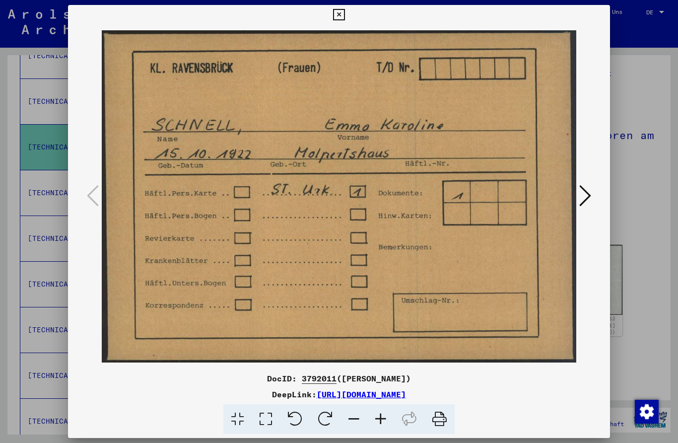
click at [347, 21] on button at bounding box center [338, 15] width 17 height 20
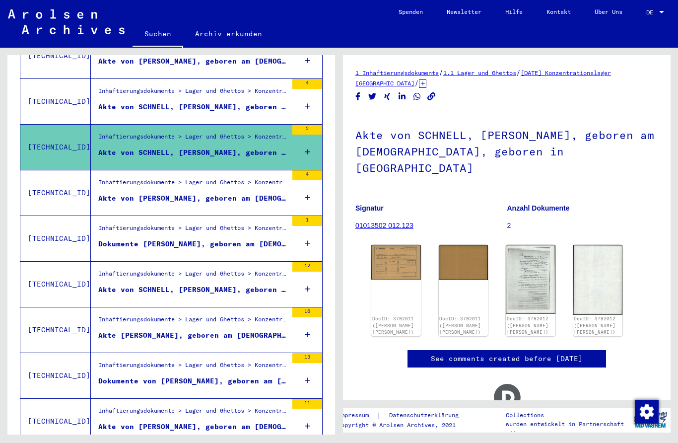
click at [112, 182] on figure "Inhaftierungsdokumente > Lager und Ghettos > Konzentrationslager [GEOGRAPHIC_DA…" at bounding box center [192, 185] width 189 height 15
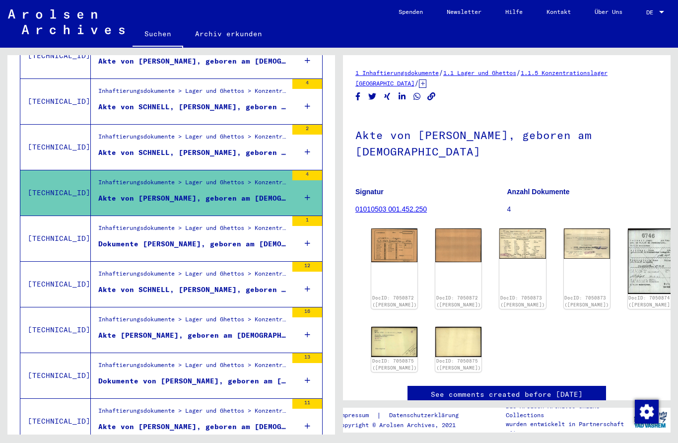
click at [389, 241] on img at bounding box center [394, 245] width 46 height 34
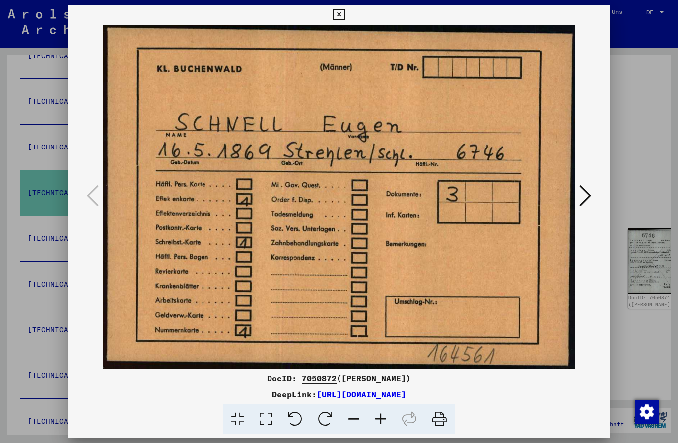
click at [592, 178] on div at bounding box center [339, 196] width 542 height 343
click at [580, 187] on icon at bounding box center [585, 196] width 12 height 24
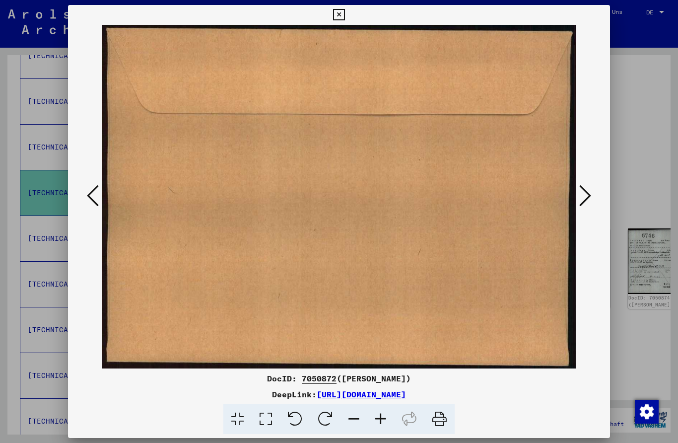
click at [583, 186] on icon at bounding box center [585, 196] width 12 height 24
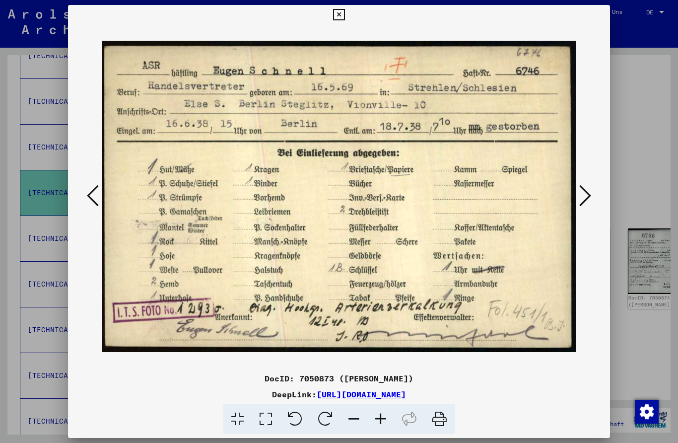
click at [638, 135] on div at bounding box center [339, 221] width 678 height 443
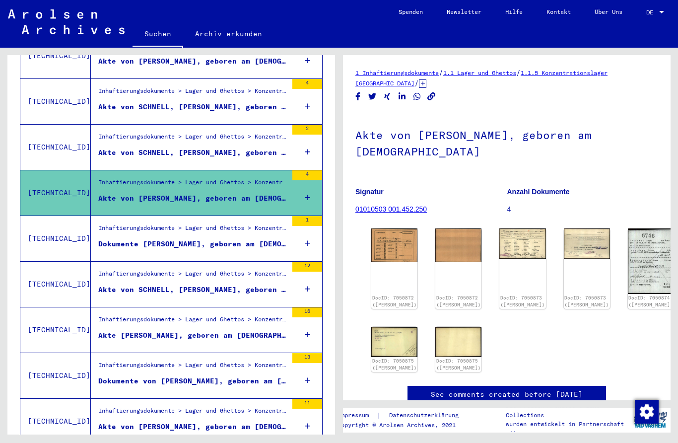
click at [564, 236] on img at bounding box center [587, 243] width 46 height 30
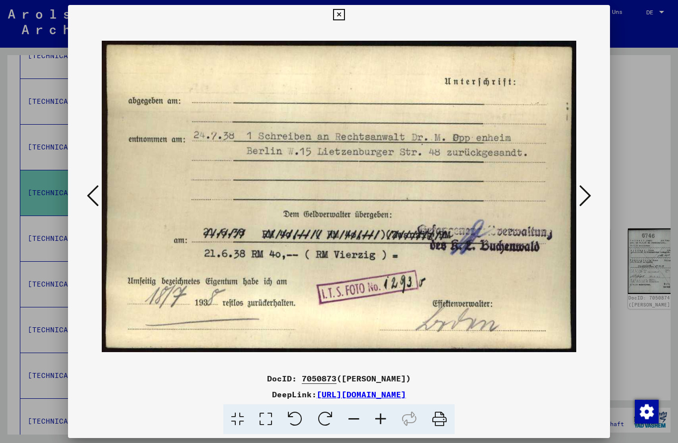
click at [592, 193] on button at bounding box center [585, 196] width 18 height 28
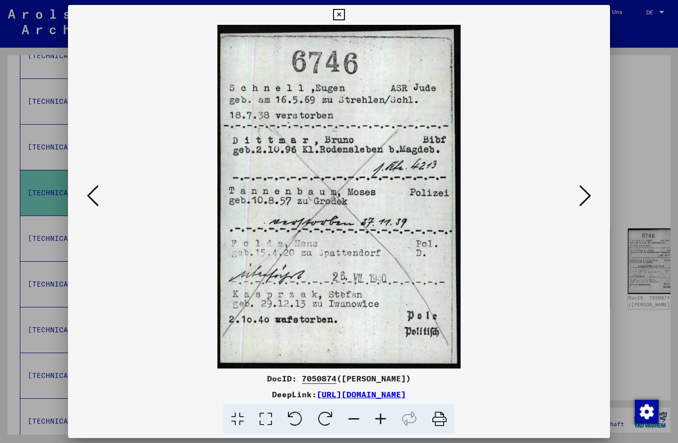
click at [584, 193] on icon at bounding box center [585, 196] width 12 height 24
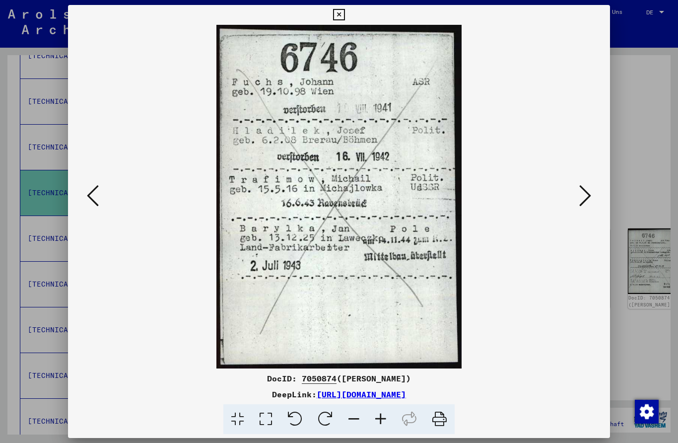
click at [599, 30] on div at bounding box center [339, 196] width 542 height 343
click at [593, 33] on div at bounding box center [339, 196] width 542 height 343
click at [595, 28] on div at bounding box center [339, 196] width 542 height 343
click at [344, 16] on icon at bounding box center [338, 15] width 11 height 12
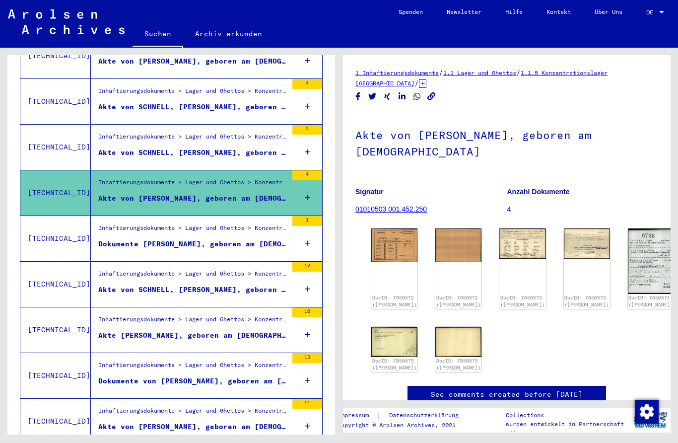
click at [113, 223] on div "Inhaftierungsdokumente > Lager und Ghettos > Konzentrationslager [GEOGRAPHIC_DA…" at bounding box center [192, 230] width 189 height 14
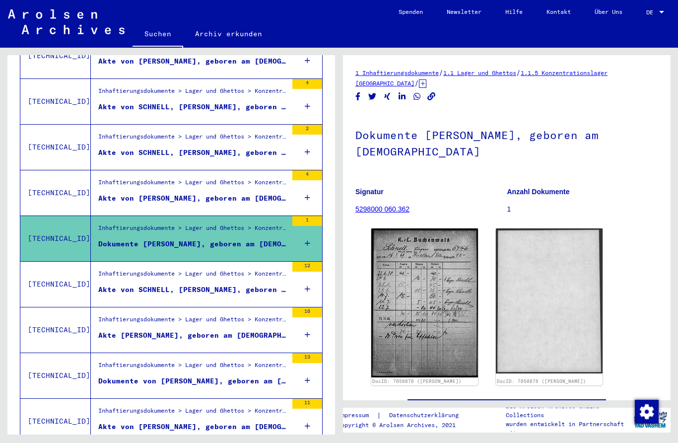
click at [432, 270] on img at bounding box center [424, 302] width 107 height 148
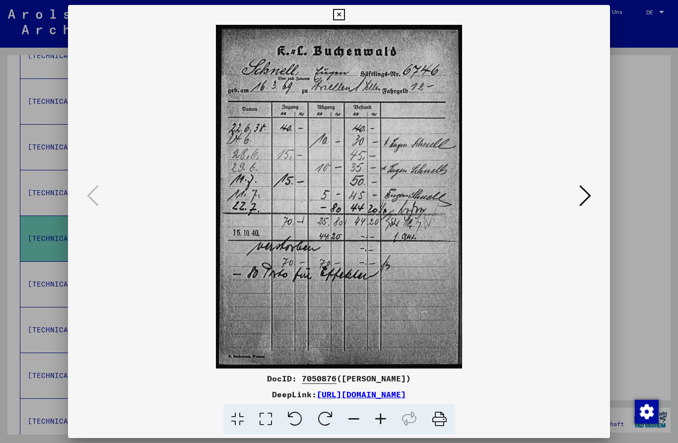
click at [581, 193] on icon at bounding box center [585, 196] width 12 height 24
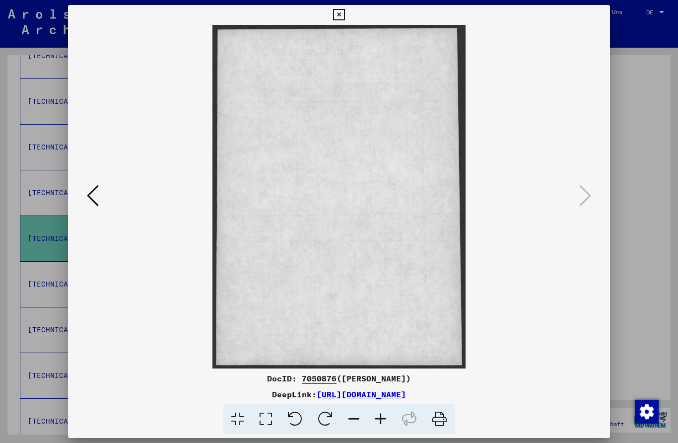
click at [344, 19] on icon at bounding box center [338, 15] width 11 height 12
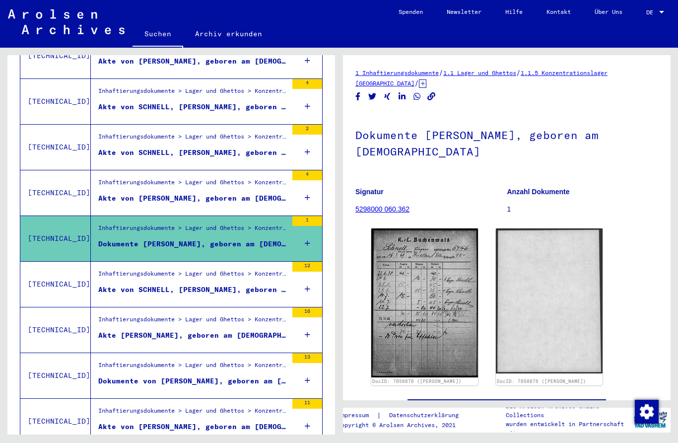
click at [114, 269] on div "Inhaftierungsdokumente > Lager und Ghettos > Konzentrationslager [GEOGRAPHIC_DA…" at bounding box center [192, 276] width 189 height 14
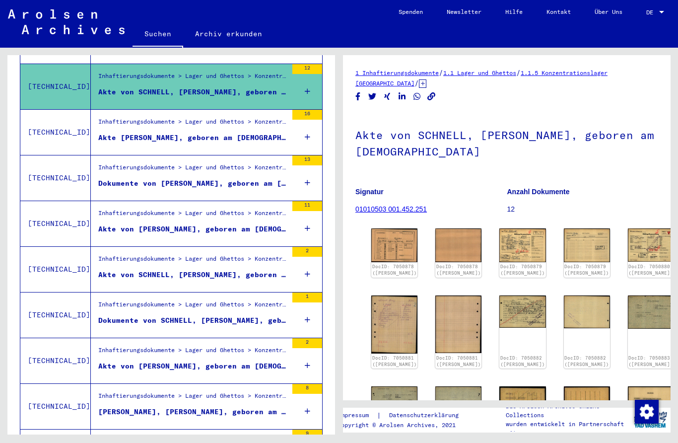
scroll to position [700, 0]
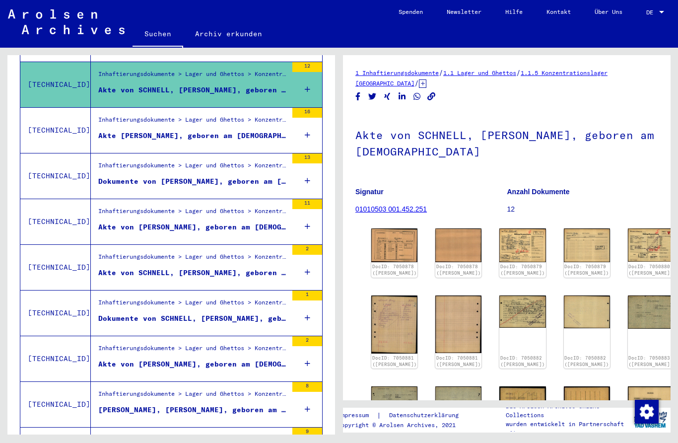
click at [115, 117] on div "Inhaftierungsdokumente > Lager und Ghettos > Konzentrationslager [GEOGRAPHIC_DA…" at bounding box center [192, 122] width 189 height 14
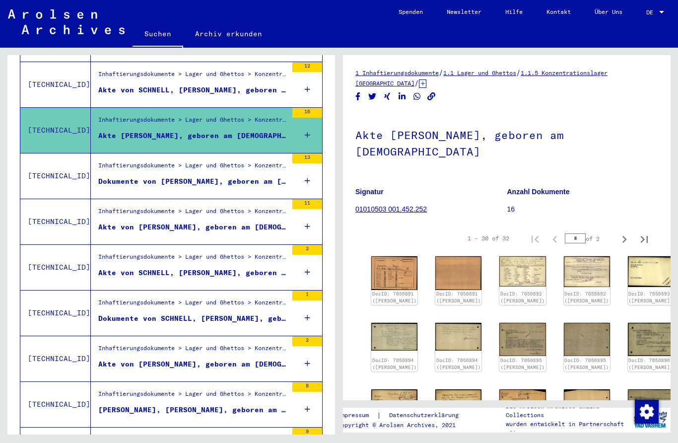
click at [118, 176] on div "Dokumente von [PERSON_NAME], geboren am [DEMOGRAPHIC_DATA]" at bounding box center [192, 181] width 189 height 10
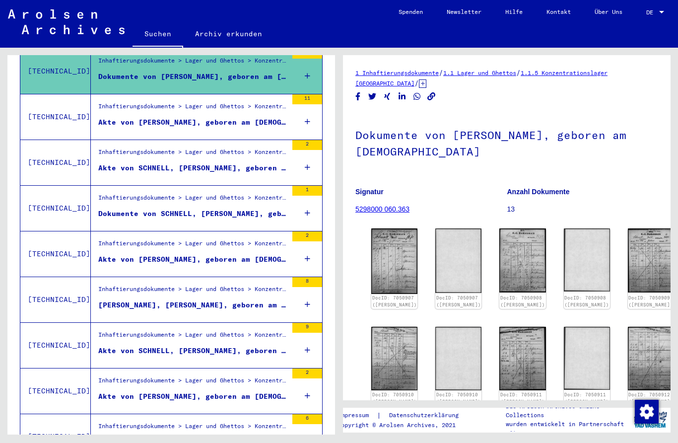
scroll to position [808, 0]
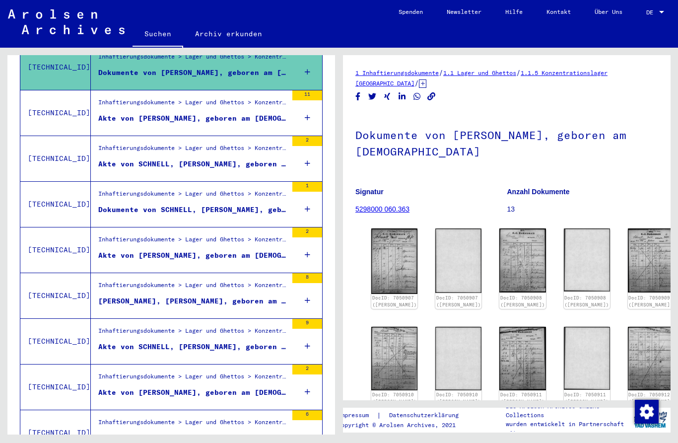
click at [123, 159] on div "Akte von SCHNELL, [PERSON_NAME], geboren am [DEMOGRAPHIC_DATA]" at bounding box center [192, 164] width 189 height 10
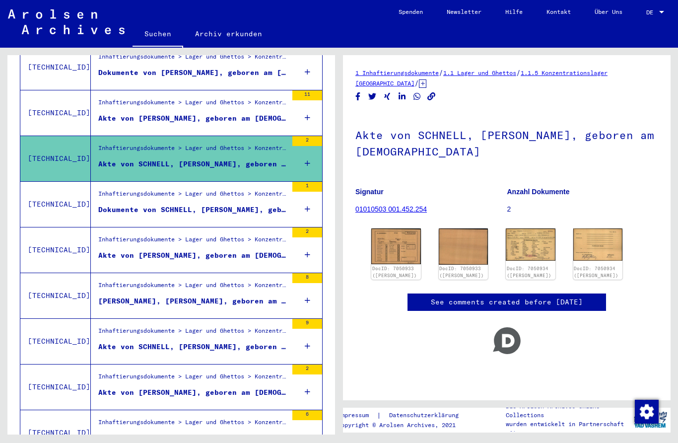
click at [119, 204] on div "Dokumente von SCHNELL, [PERSON_NAME], geboren am [DEMOGRAPHIC_DATA]" at bounding box center [192, 209] width 189 height 10
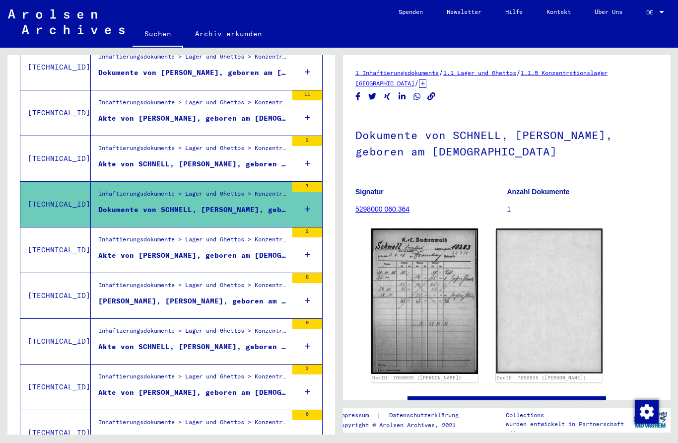
click at [104, 250] on div "Akte von [PERSON_NAME], geboren am [DEMOGRAPHIC_DATA]" at bounding box center [192, 255] width 189 height 10
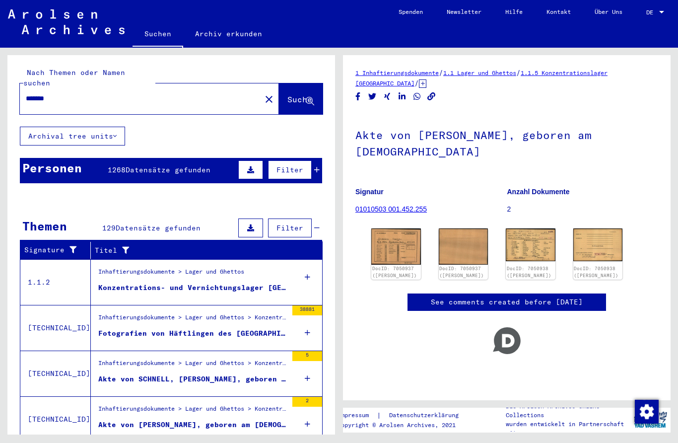
click at [46, 93] on input "*******" at bounding box center [140, 98] width 229 height 10
click at [303, 94] on span "Suche" at bounding box center [299, 99] width 25 height 10
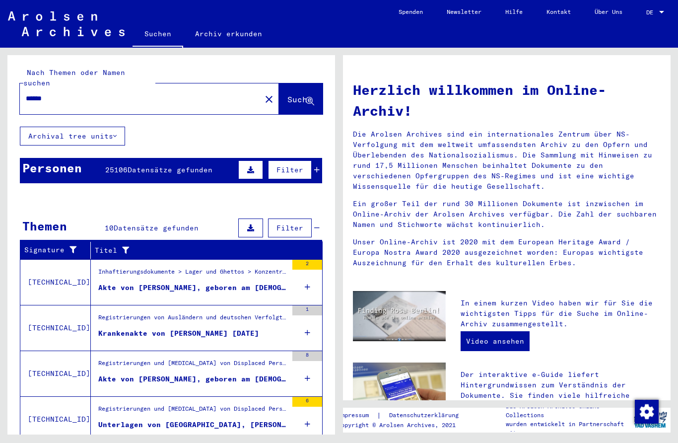
click at [151, 282] on div "Akte von [PERSON_NAME], geboren am [DEMOGRAPHIC_DATA]" at bounding box center [192, 287] width 189 height 10
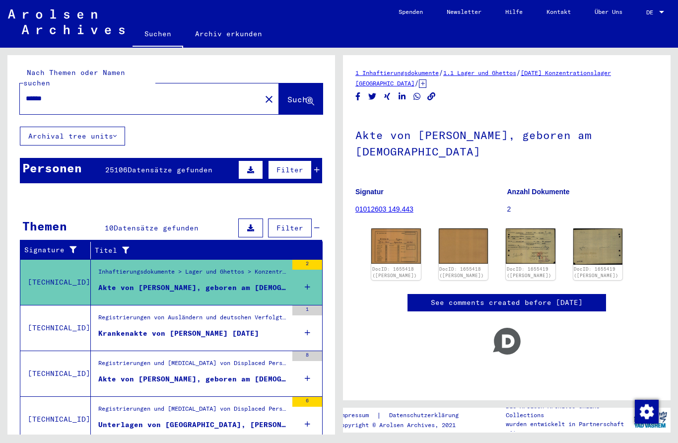
click at [124, 282] on div "Akte von [PERSON_NAME], geboren am [DEMOGRAPHIC_DATA]" at bounding box center [192, 287] width 189 height 10
click at [395, 242] on img at bounding box center [396, 245] width 50 height 35
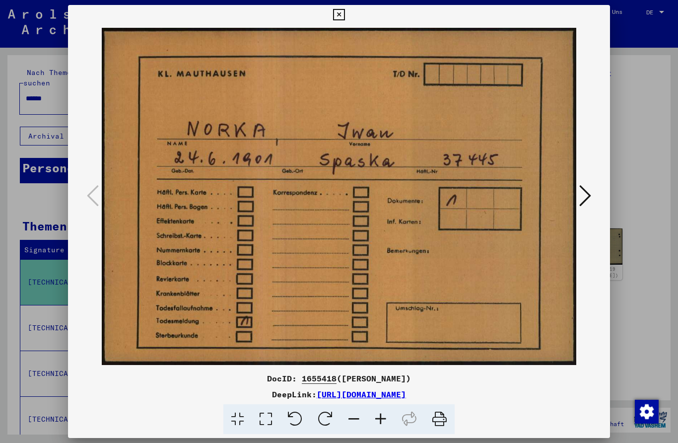
click at [589, 194] on icon at bounding box center [585, 196] width 12 height 24
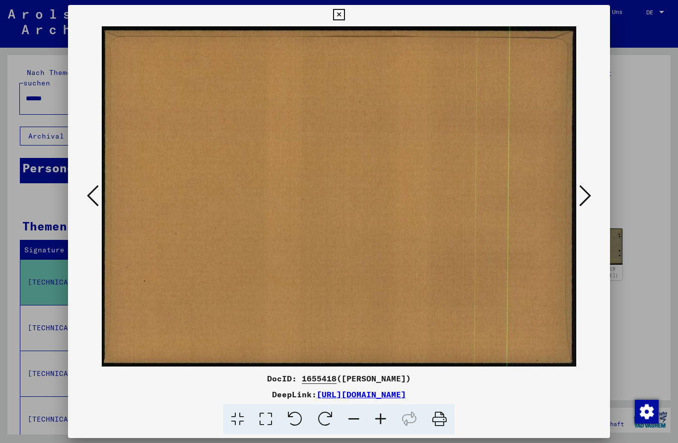
click at [592, 184] on button at bounding box center [585, 196] width 18 height 28
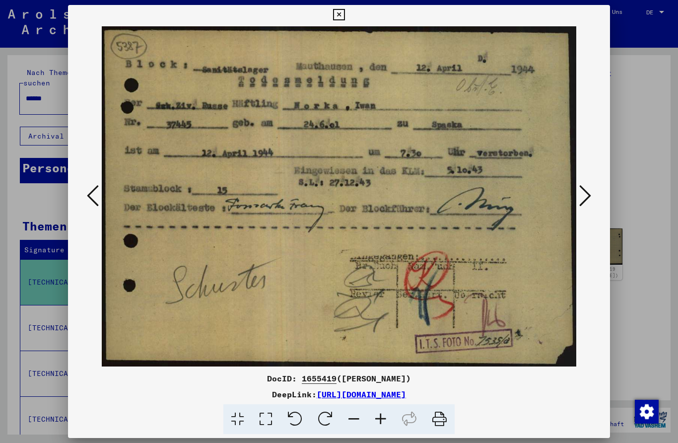
click at [588, 196] on icon at bounding box center [585, 196] width 12 height 24
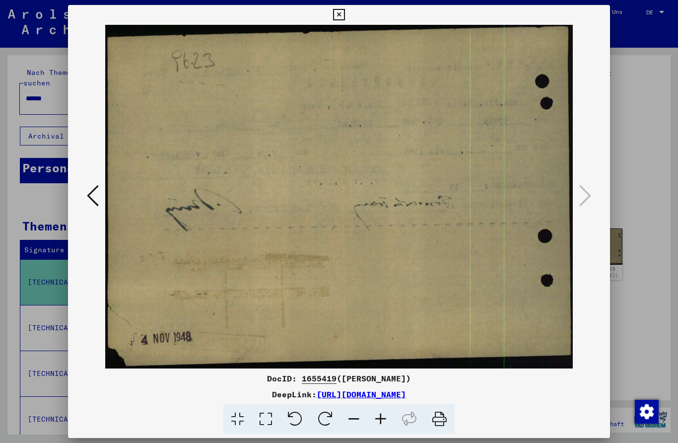
click at [595, 201] on div at bounding box center [339, 196] width 542 height 343
click at [576, 195] on img at bounding box center [339, 196] width 475 height 343
click at [642, 168] on div at bounding box center [339, 221] width 678 height 443
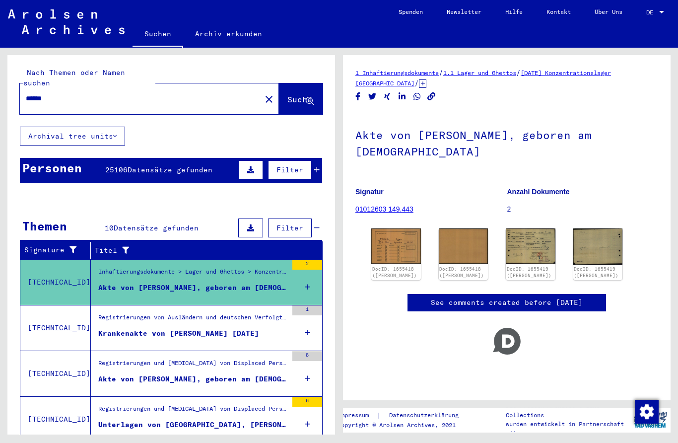
click at [111, 314] on div "Registrierungen von Ausländern und deutschen Verfolgten durch öffentliche Einri…" at bounding box center [192, 320] width 189 height 14
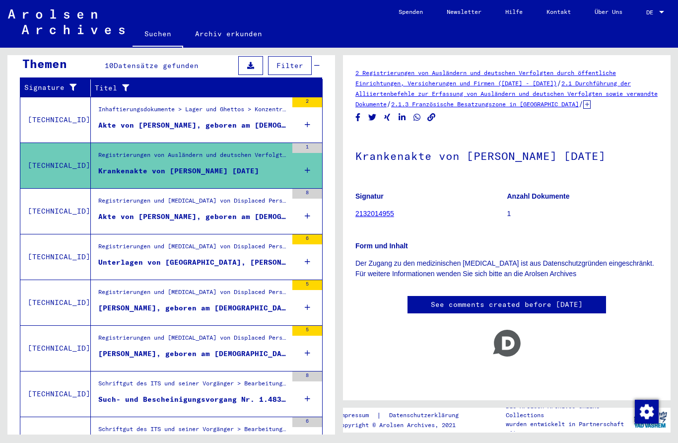
scroll to position [170, 0]
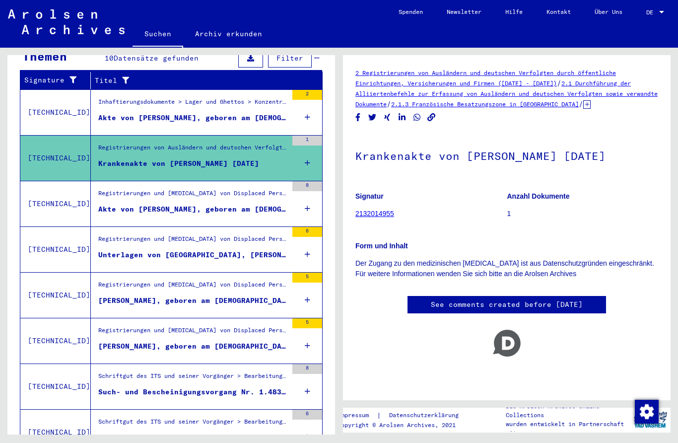
click at [126, 192] on figure "Registrierungen und [MEDICAL_DATA] von Displaced Persons, Kindern und Vermisste…" at bounding box center [192, 196] width 189 height 15
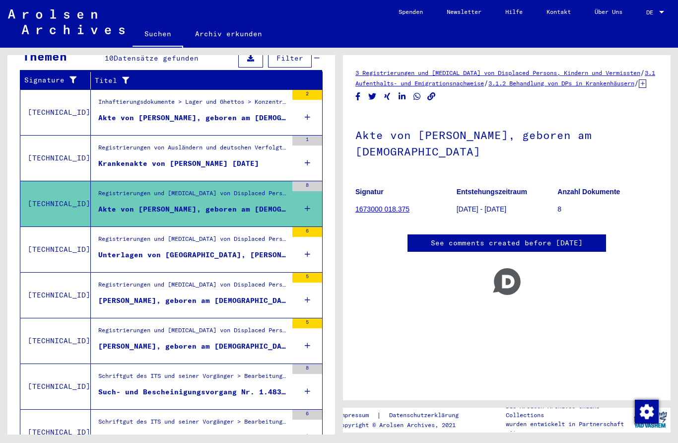
click at [119, 250] on div "Unterlagen von [GEOGRAPHIC_DATA], [PERSON_NAME], geboren am [DEMOGRAPHIC_DATA],…" at bounding box center [192, 255] width 189 height 10
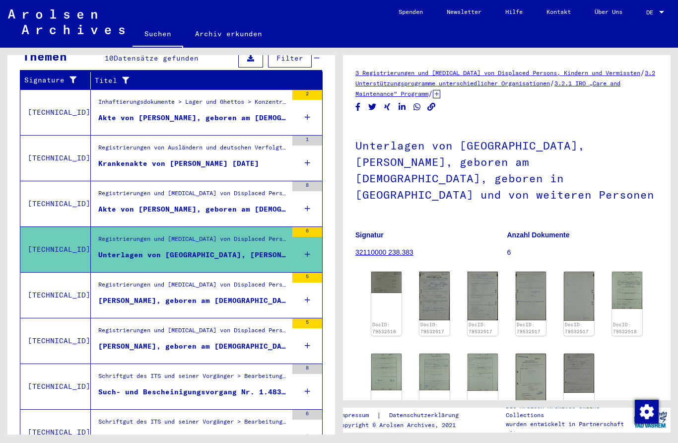
click at [118, 295] on div "[PERSON_NAME], geboren am [DEMOGRAPHIC_DATA], geboren in [GEOGRAPHIC_DATA]" at bounding box center [192, 300] width 189 height 10
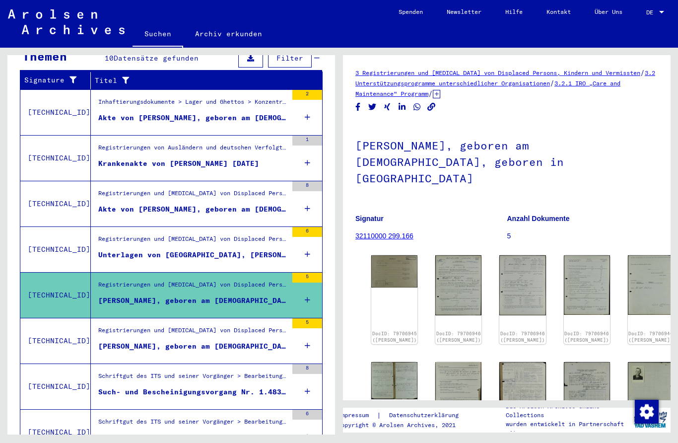
click at [388, 255] on img at bounding box center [394, 271] width 46 height 32
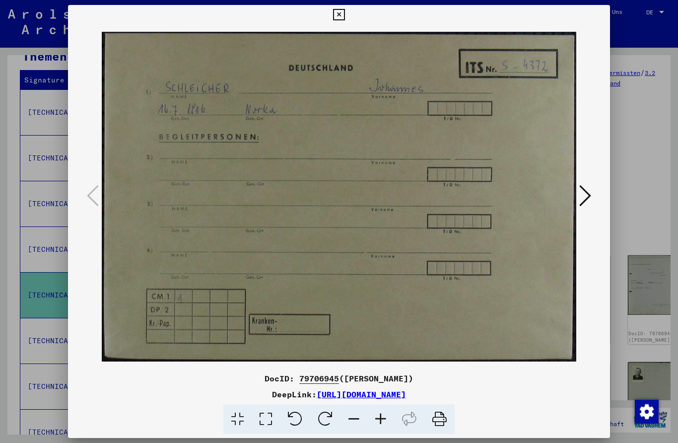
click at [600, 197] on div at bounding box center [339, 196] width 542 height 343
click at [586, 189] on icon at bounding box center [585, 196] width 12 height 24
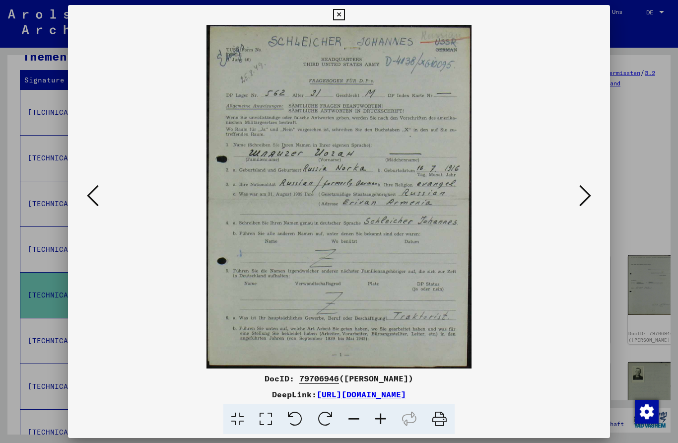
click at [593, 195] on button at bounding box center [585, 196] width 18 height 28
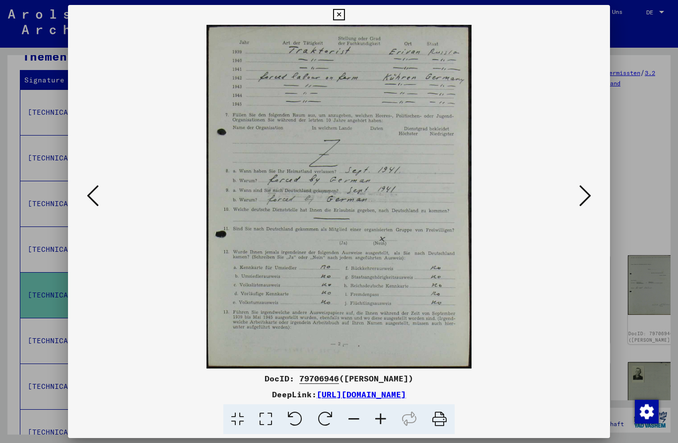
click at [594, 196] on button at bounding box center [585, 196] width 18 height 28
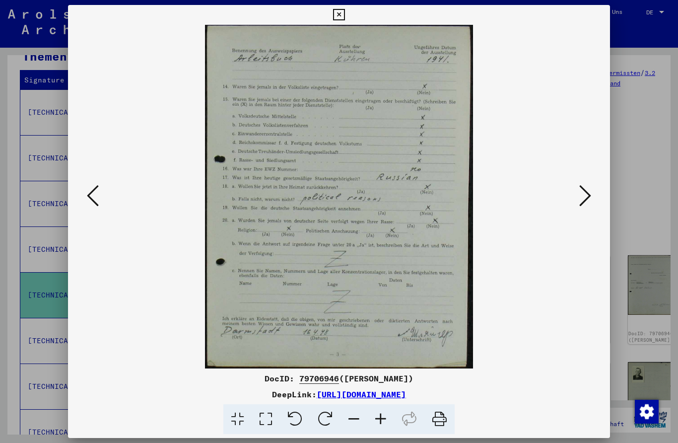
click at [592, 195] on button at bounding box center [585, 196] width 18 height 28
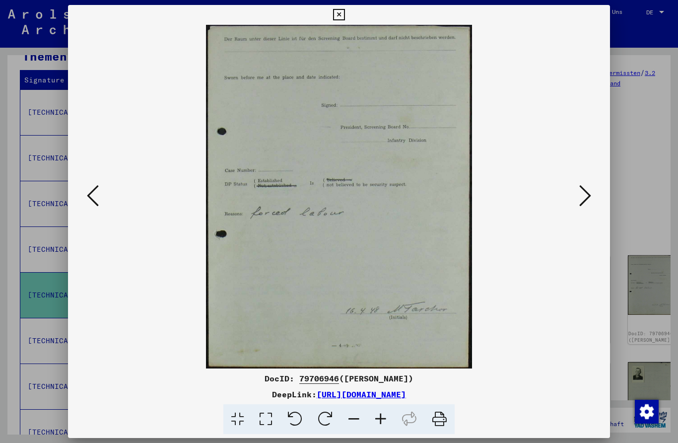
click at [593, 199] on button at bounding box center [585, 196] width 18 height 28
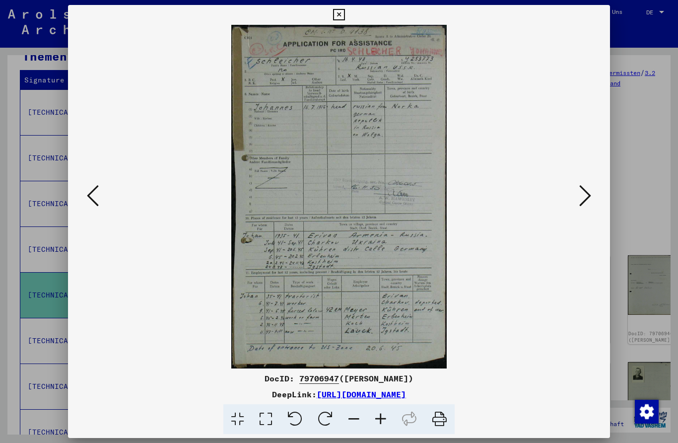
click at [588, 193] on icon at bounding box center [585, 196] width 12 height 24
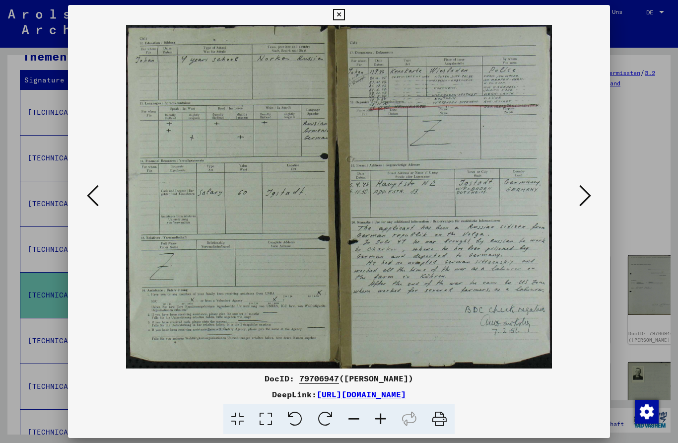
click at [587, 191] on icon at bounding box center [585, 196] width 12 height 24
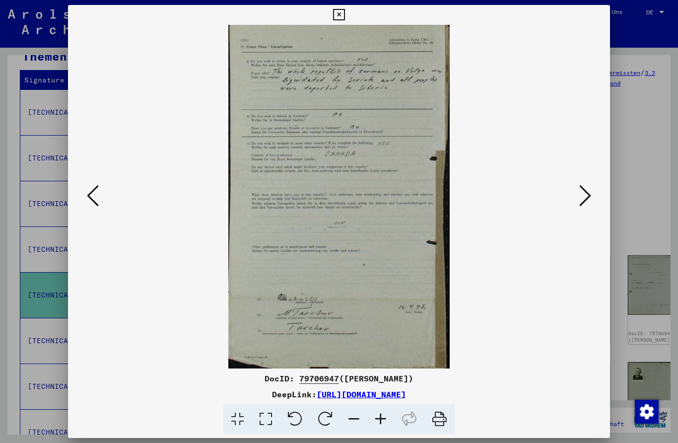
click at [587, 193] on icon at bounding box center [585, 196] width 12 height 24
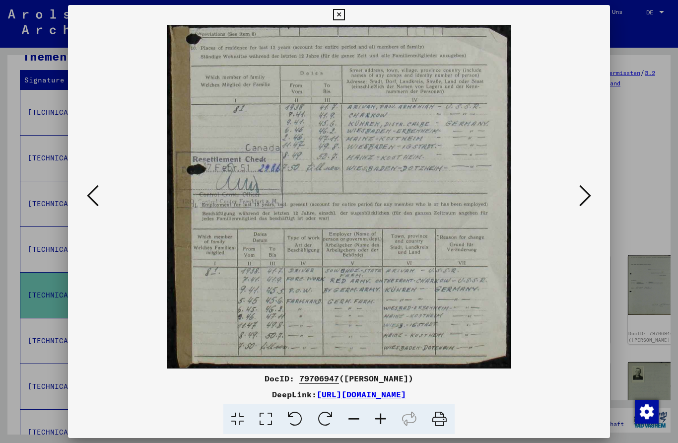
click at [588, 194] on icon at bounding box center [585, 196] width 12 height 24
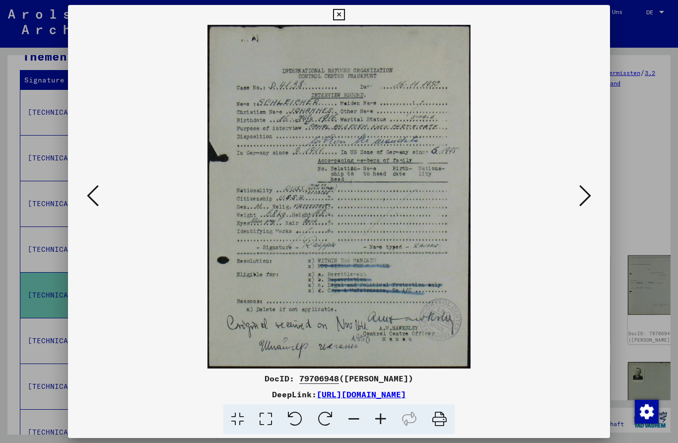
click at [572, 186] on img at bounding box center [339, 196] width 475 height 343
click at [570, 199] on img at bounding box center [339, 196] width 475 height 343
click at [641, 173] on div at bounding box center [339, 221] width 678 height 443
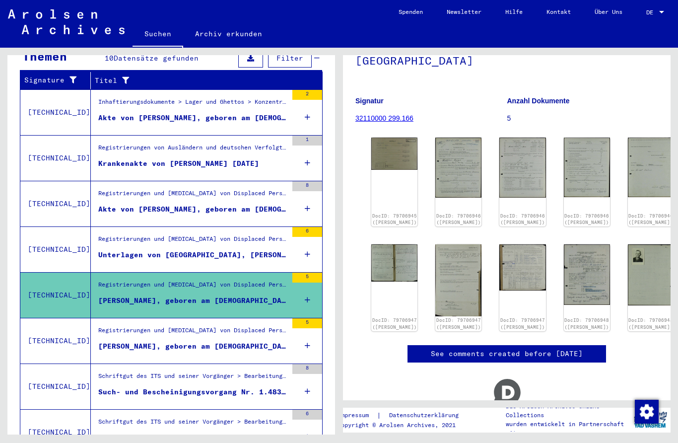
scroll to position [117, 0]
click at [119, 341] on div "[PERSON_NAME], geboren am [DEMOGRAPHIC_DATA], geboren in [GEOGRAPHIC_DATA]" at bounding box center [192, 346] width 189 height 10
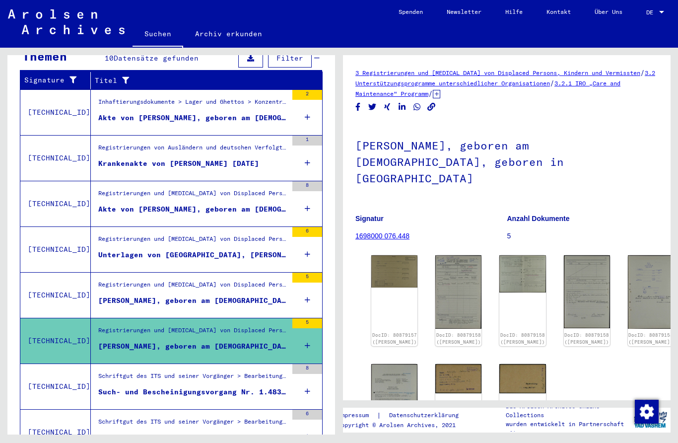
click at [387, 267] on div "DocID: 80879157 ([PERSON_NAME])" at bounding box center [394, 300] width 46 height 91
click at [394, 257] on img at bounding box center [394, 271] width 46 height 32
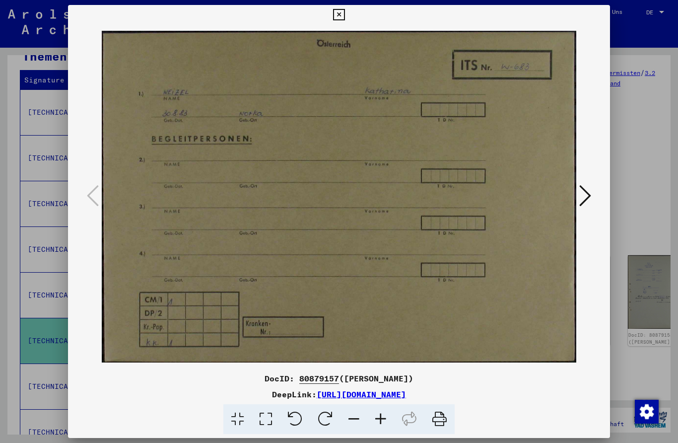
click at [594, 192] on button at bounding box center [585, 196] width 18 height 28
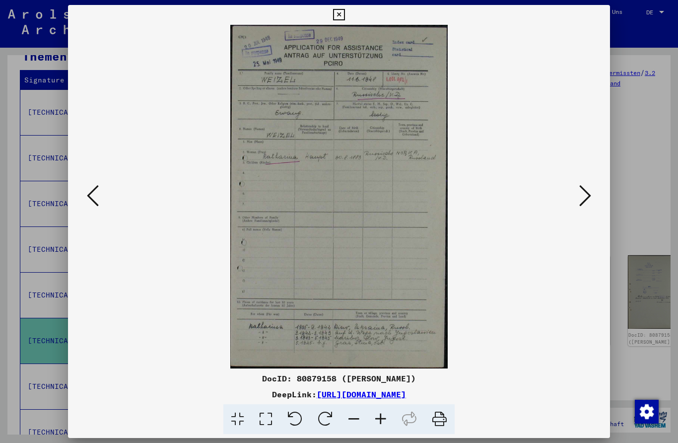
click at [594, 197] on button at bounding box center [585, 196] width 18 height 28
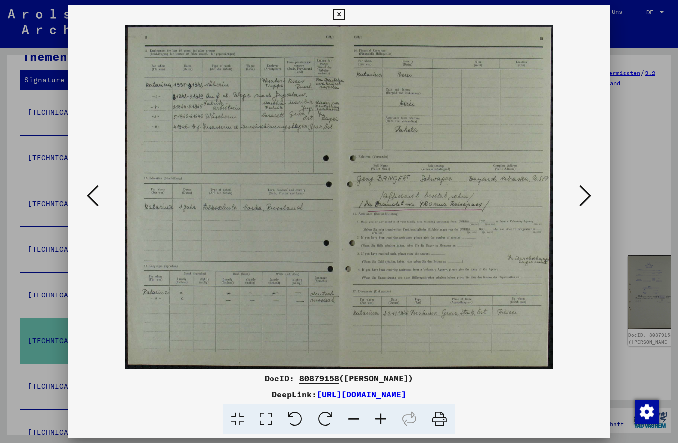
click at [588, 205] on icon at bounding box center [585, 196] width 12 height 24
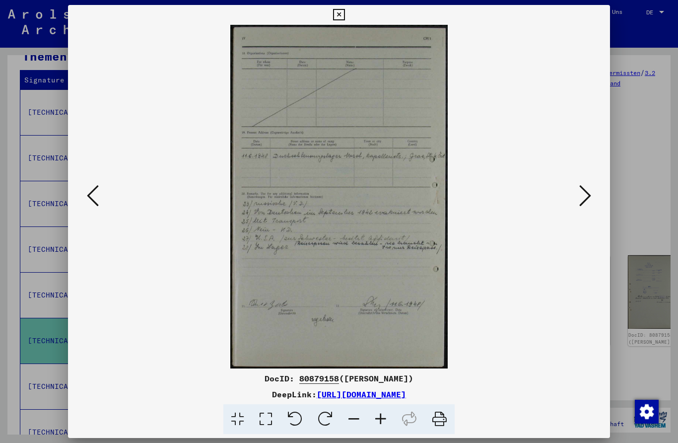
click at [586, 204] on icon at bounding box center [585, 196] width 12 height 24
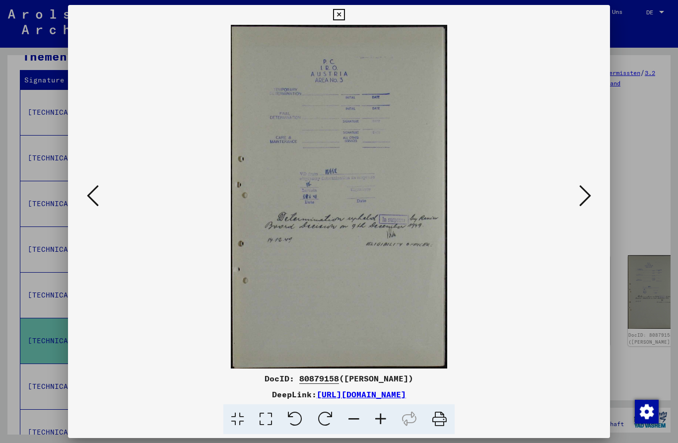
click at [582, 203] on icon at bounding box center [585, 196] width 12 height 24
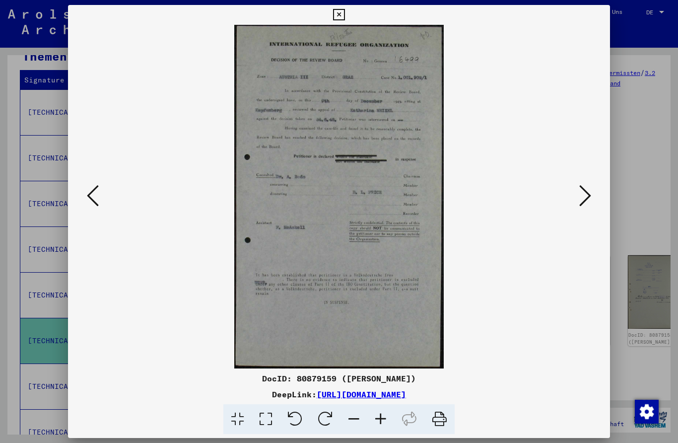
click at [582, 202] on icon at bounding box center [585, 196] width 12 height 24
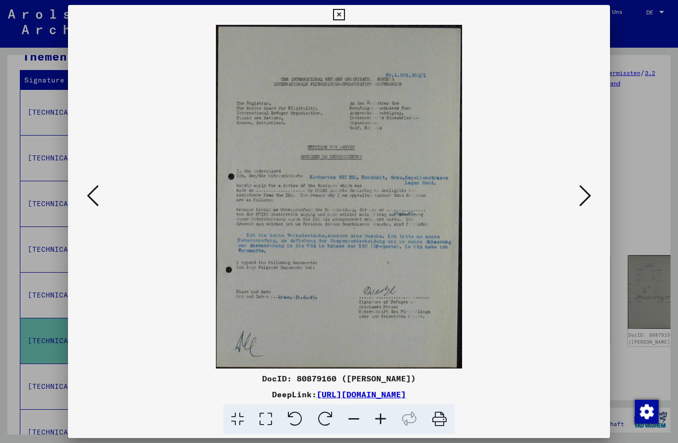
click at [583, 207] on icon at bounding box center [585, 196] width 12 height 24
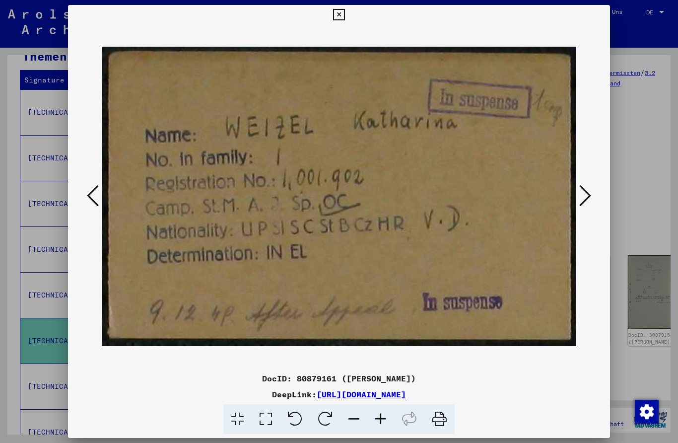
click at [582, 207] on icon at bounding box center [585, 196] width 12 height 24
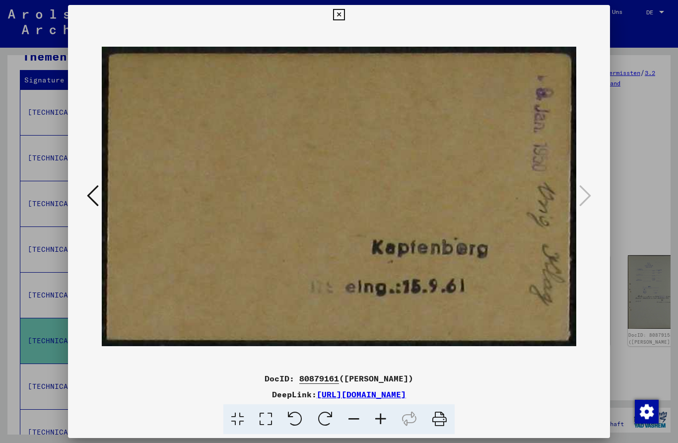
click at [79, 185] on div at bounding box center [339, 196] width 542 height 343
click at [347, 20] on button at bounding box center [338, 15] width 17 height 20
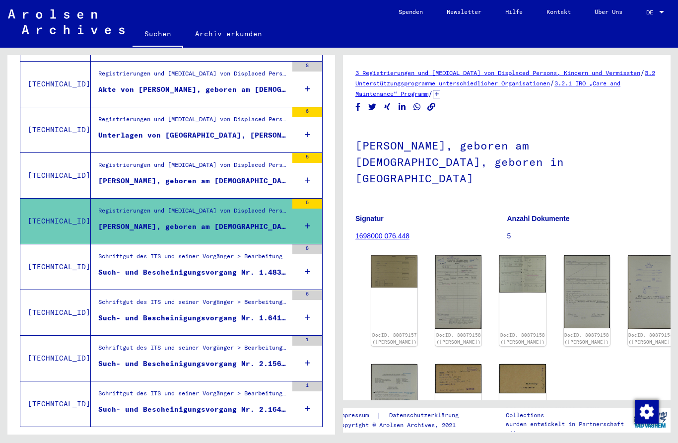
scroll to position [289, 0]
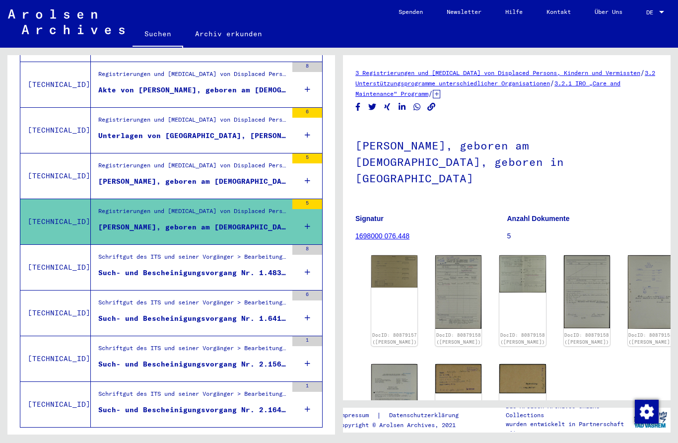
click at [130, 252] on div "Schriftgut des ITS und seiner Vorgänger > Bearbeitung von Anfragen > Fallbezoge…" at bounding box center [192, 259] width 189 height 14
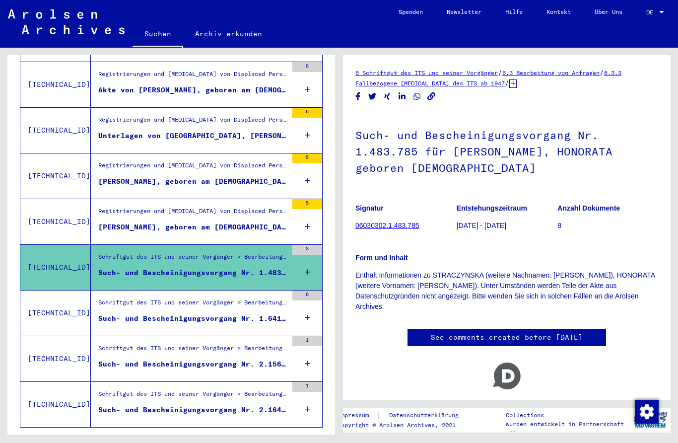
click at [117, 313] on div "Such- und Bescheinigungsvorgang Nr. 1.641.880 für [PERSON_NAME] geboren [DEMOGR…" at bounding box center [192, 318] width 189 height 10
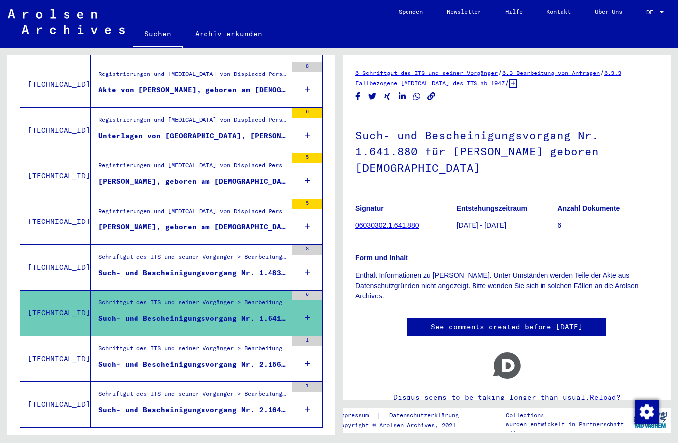
click at [111, 343] on div "Schriftgut des ITS und seiner Vorgänger > Bearbeitung von Anfragen > Fallbezoge…" at bounding box center [192, 350] width 189 height 14
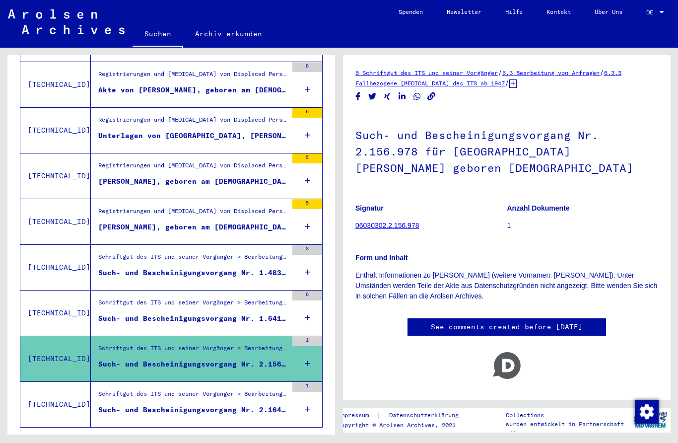
click at [120, 390] on div "Schriftgut des ITS und seiner Vorgänger > Bearbeitung von Anfragen > Fallbezoge…" at bounding box center [192, 396] width 189 height 14
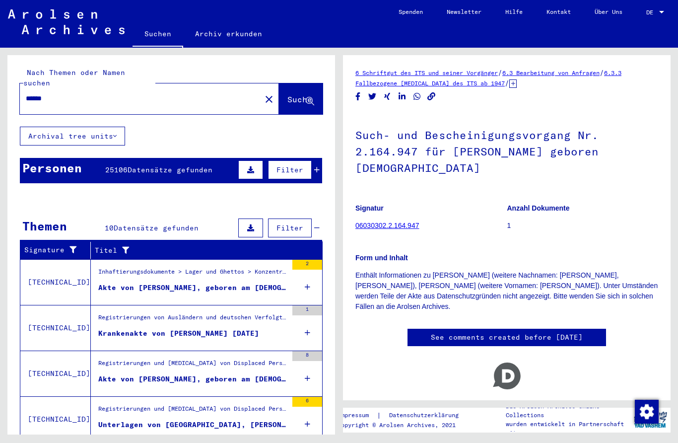
click at [110, 268] on div "Inhaftierungsdokumente > Lager und Ghettos > Konzentrationslager [GEOGRAPHIC_DA…" at bounding box center [192, 274] width 189 height 14
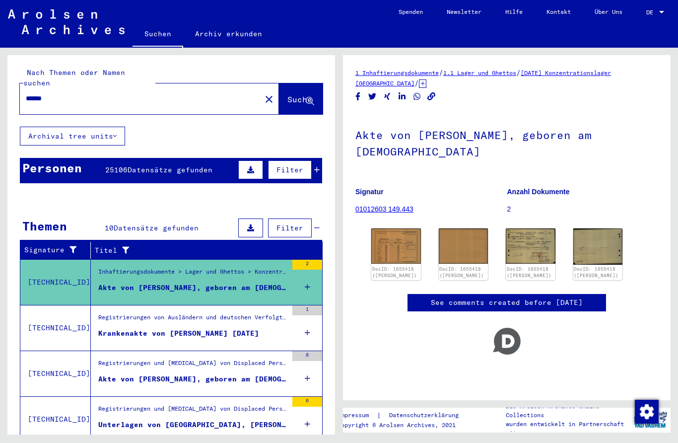
click at [400, 232] on img at bounding box center [396, 245] width 50 height 35
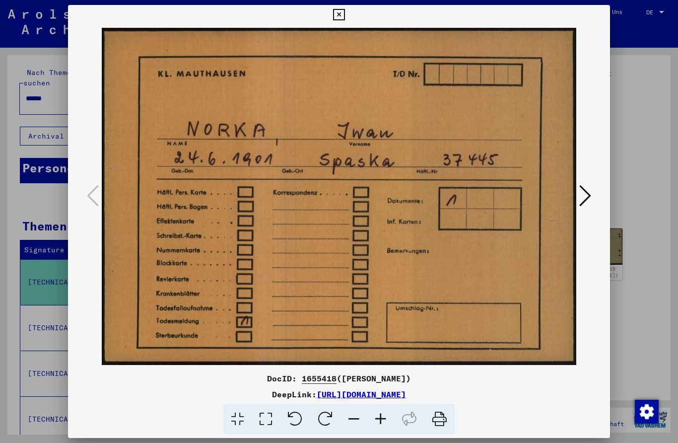
click at [593, 196] on button at bounding box center [585, 196] width 18 height 28
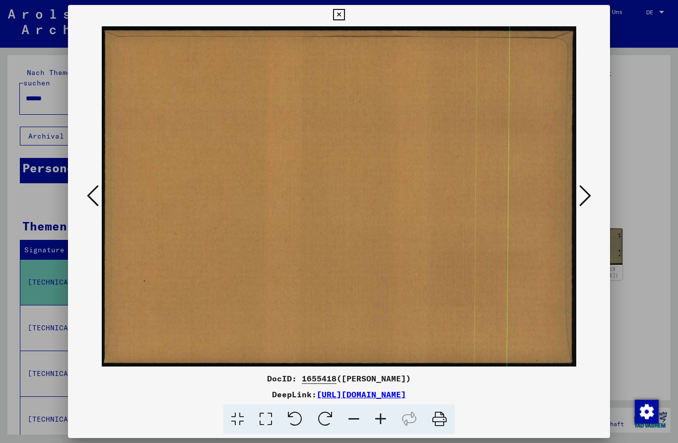
click at [592, 194] on button at bounding box center [585, 196] width 18 height 28
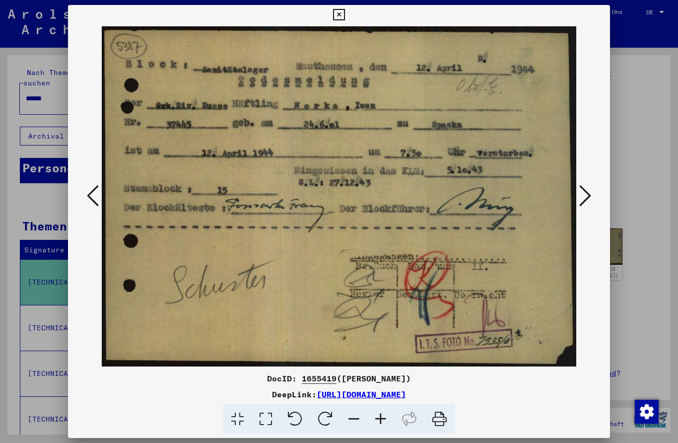
click at [586, 202] on icon at bounding box center [585, 196] width 12 height 24
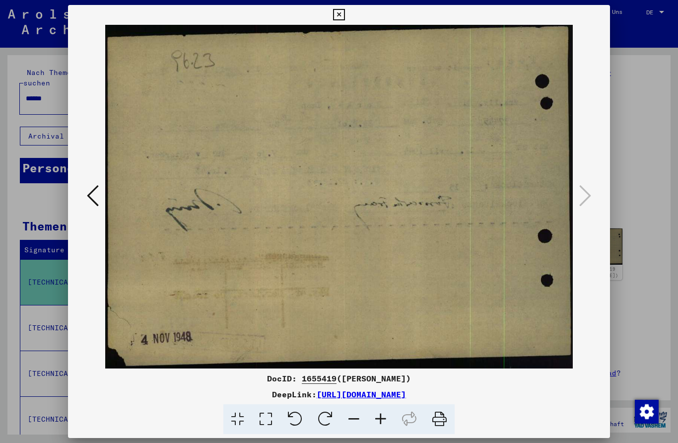
click at [87, 183] on button at bounding box center [93, 196] width 18 height 28
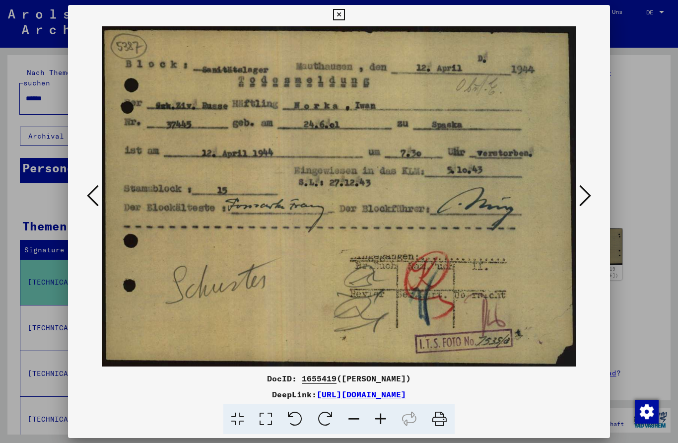
click at [93, 179] on div at bounding box center [339, 196] width 542 height 343
click at [93, 191] on icon at bounding box center [93, 196] width 12 height 24
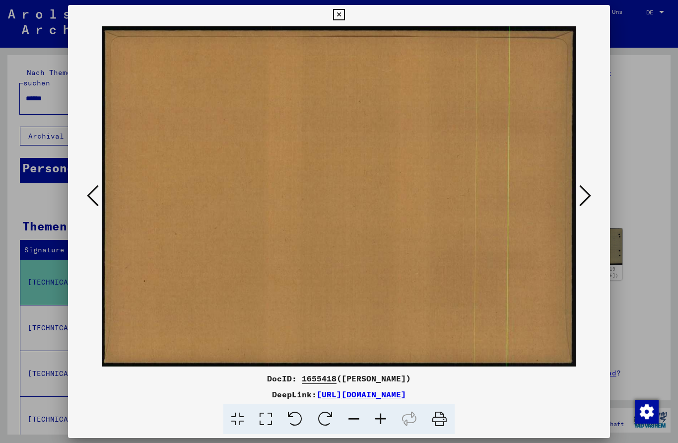
click at [88, 186] on icon at bounding box center [93, 196] width 12 height 24
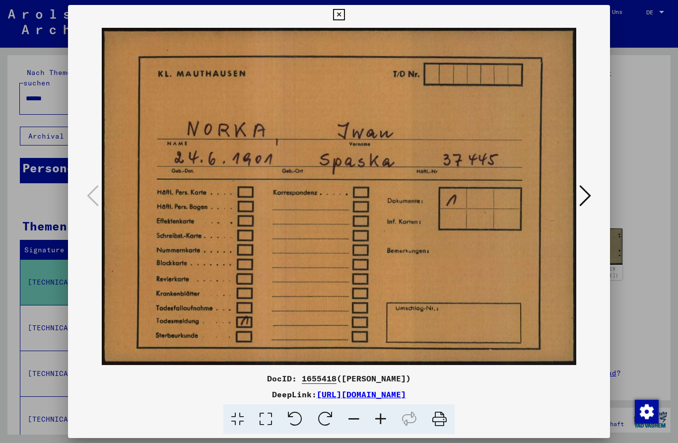
click at [647, 153] on div at bounding box center [339, 221] width 678 height 443
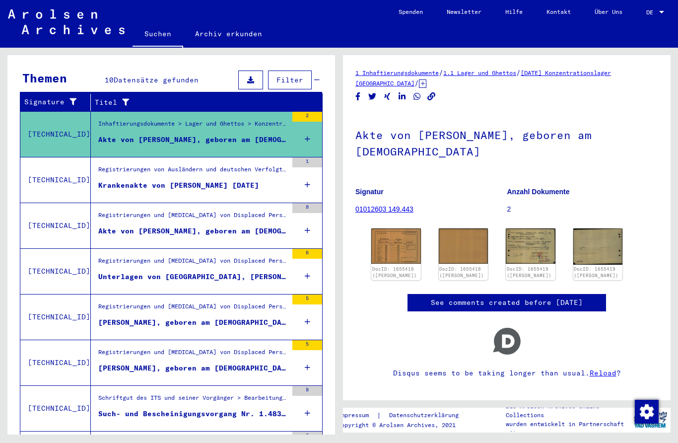
scroll to position [165, 0]
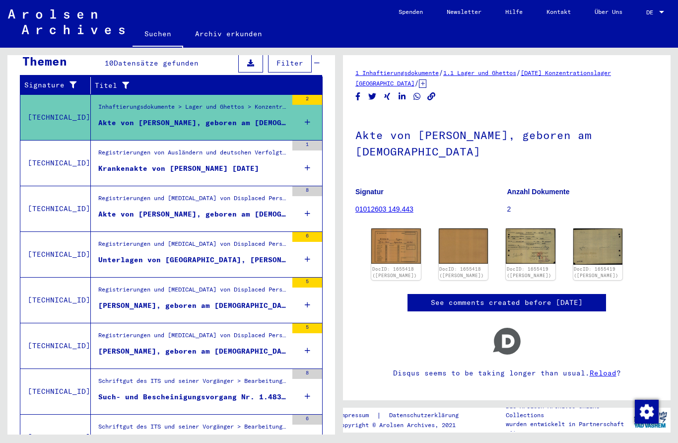
click at [107, 152] on figure "Registrierungen von Ausländern und deutschen Verfolgten durch öffentliche Einri…" at bounding box center [192, 155] width 189 height 15
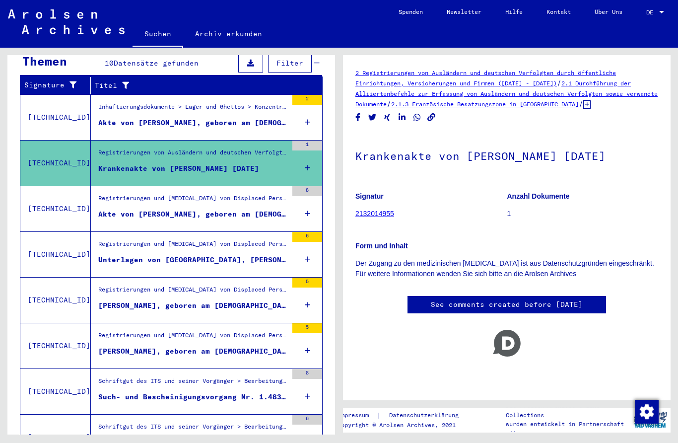
click at [582, 300] on link "See comments created before [DATE]" at bounding box center [507, 304] width 152 height 10
click at [111, 209] on div "Akte von [PERSON_NAME], geboren am [DEMOGRAPHIC_DATA]" at bounding box center [192, 214] width 189 height 10
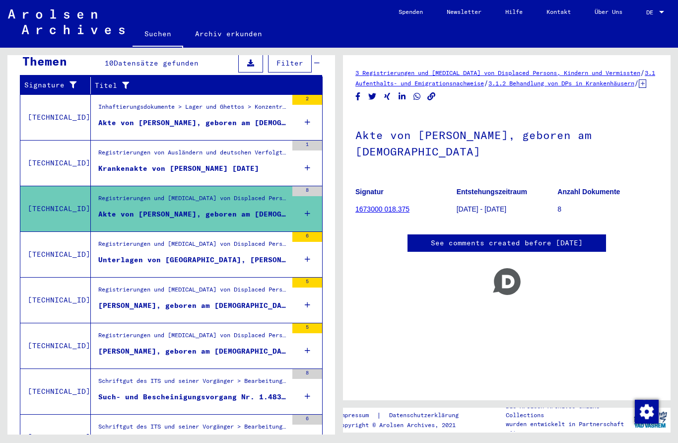
click at [112, 239] on div "Registrierungen und [MEDICAL_DATA] von Displaced Persons, Kindern und Vermisste…" at bounding box center [192, 246] width 189 height 14
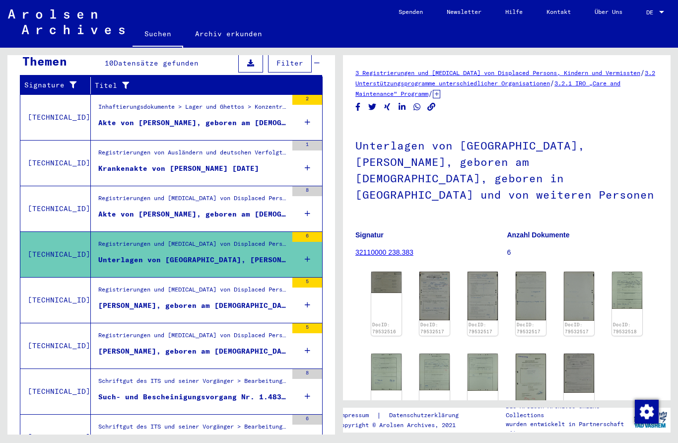
click at [115, 194] on div "Registrierungen und [MEDICAL_DATA] von Displaced Persons, Kindern und Vermisste…" at bounding box center [192, 201] width 189 height 14
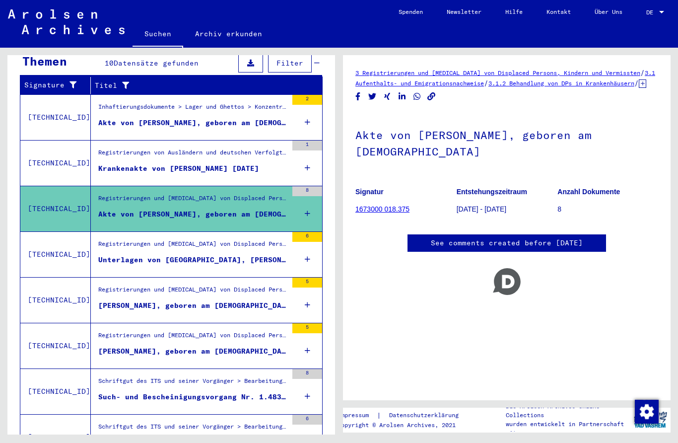
click at [115, 240] on div "Registrierungen und [MEDICAL_DATA] von Displaced Persons, Kindern und Vermisste…" at bounding box center [192, 246] width 189 height 14
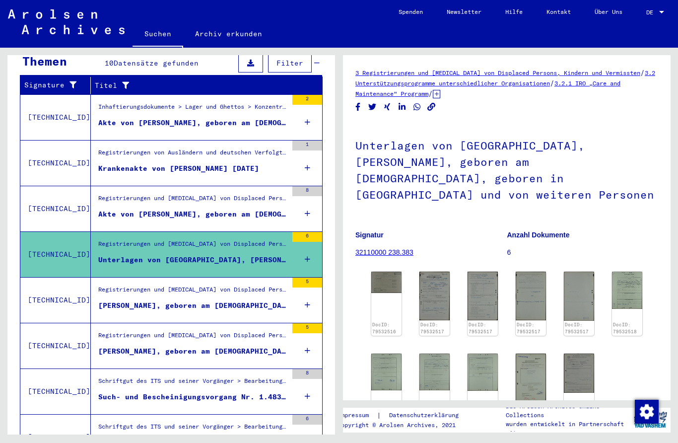
click at [110, 300] on div "[PERSON_NAME], geboren am [DEMOGRAPHIC_DATA], geboren in [GEOGRAPHIC_DATA]" at bounding box center [192, 305] width 189 height 10
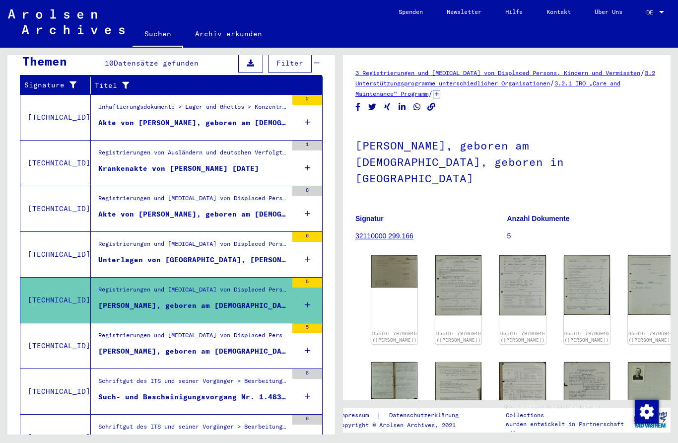
click at [394, 255] on img at bounding box center [394, 271] width 46 height 32
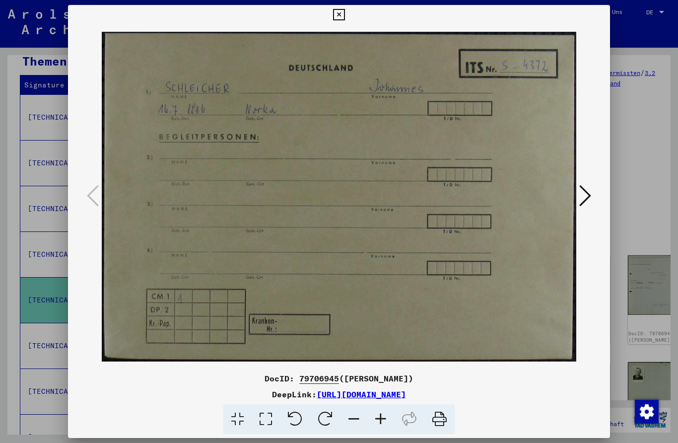
click at [591, 199] on button at bounding box center [585, 196] width 18 height 28
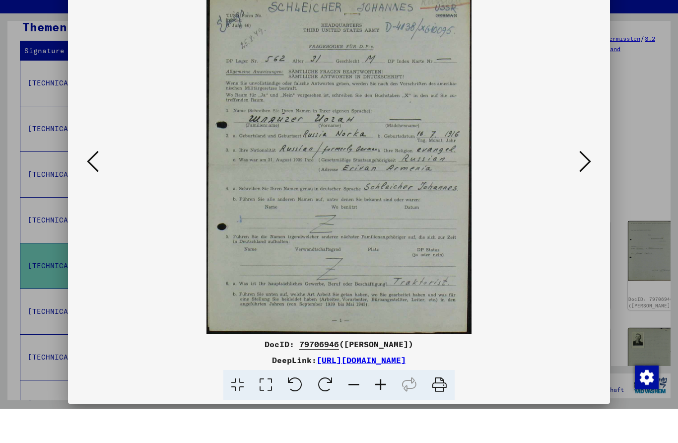
click at [582, 184] on icon at bounding box center [585, 196] width 12 height 24
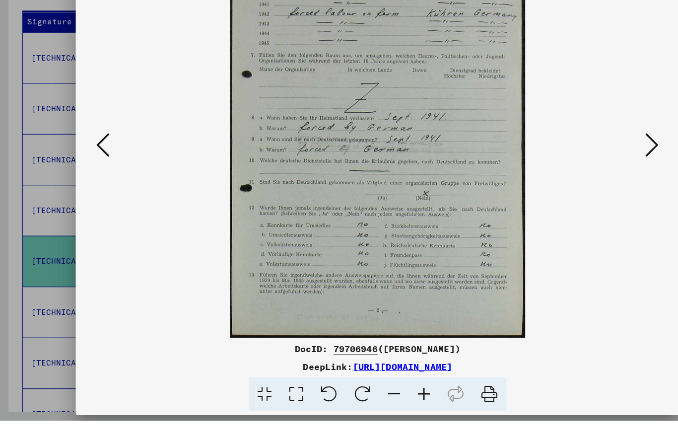
click at [579, 184] on icon at bounding box center [585, 196] width 12 height 24
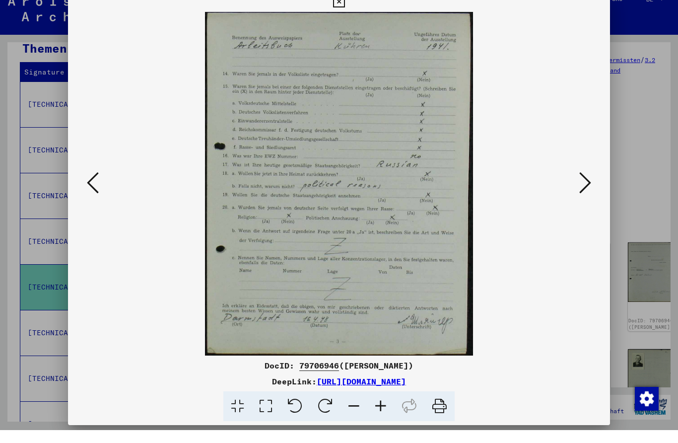
click at [574, 180] on img at bounding box center [339, 196] width 475 height 343
click at [575, 180] on img at bounding box center [339, 196] width 475 height 343
click at [579, 187] on icon at bounding box center [585, 196] width 12 height 24
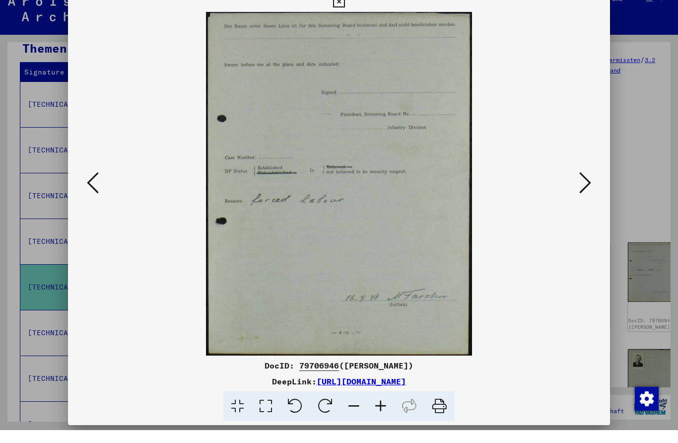
click at [584, 194] on icon at bounding box center [585, 196] width 12 height 24
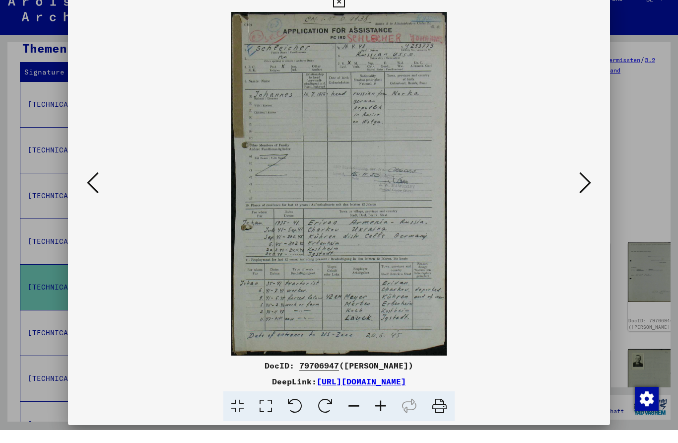
click at [582, 192] on icon at bounding box center [585, 196] width 12 height 24
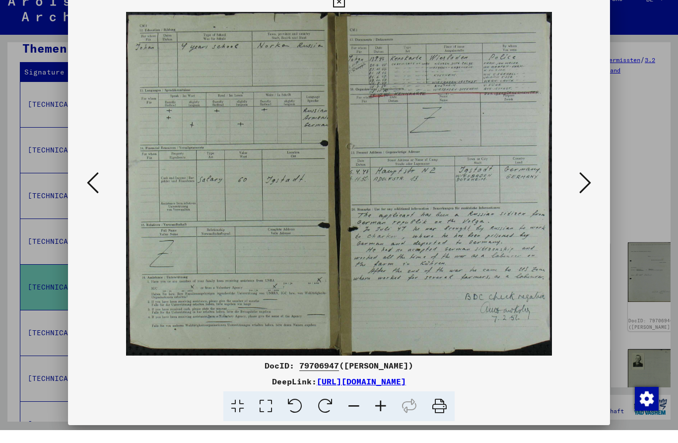
click at [586, 191] on icon at bounding box center [585, 196] width 12 height 24
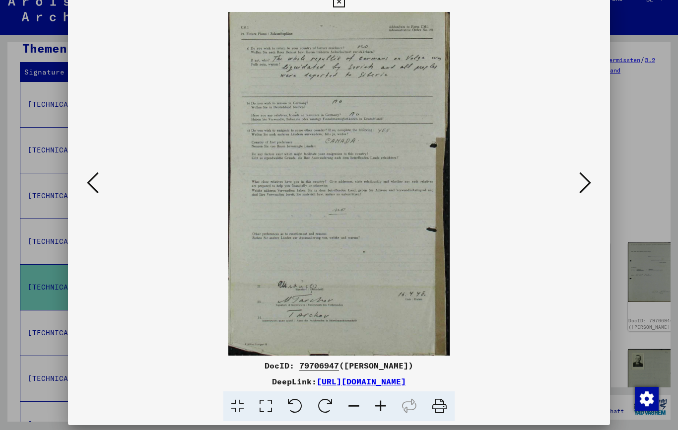
click at [347, 5] on button at bounding box center [338, 15] width 17 height 20
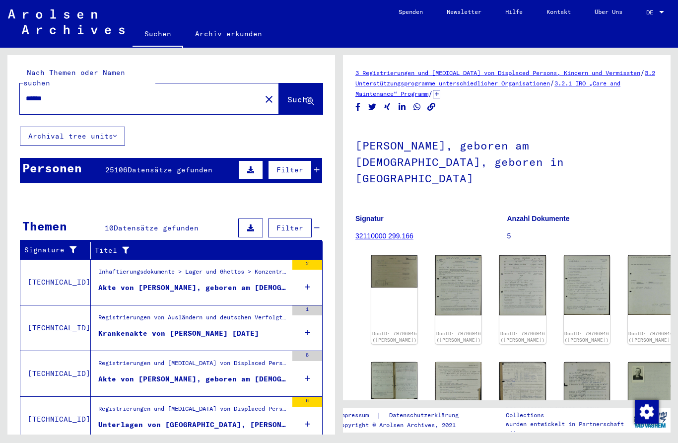
click at [31, 93] on input "*****" at bounding box center [140, 98] width 229 height 10
click at [34, 93] on input "*****" at bounding box center [140, 98] width 229 height 10
click at [35, 93] on input "*****" at bounding box center [140, 98] width 229 height 10
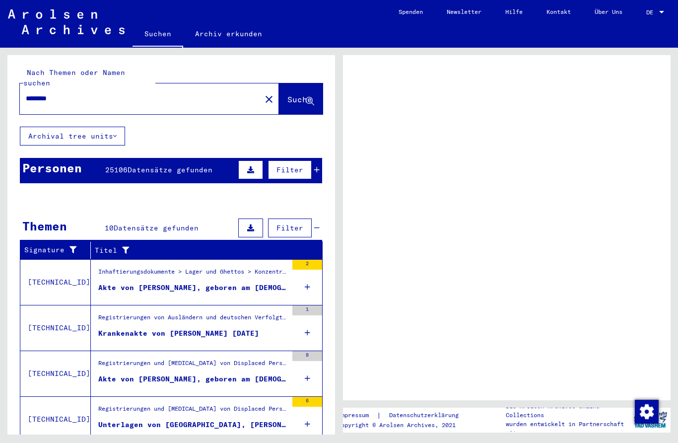
type input "*******"
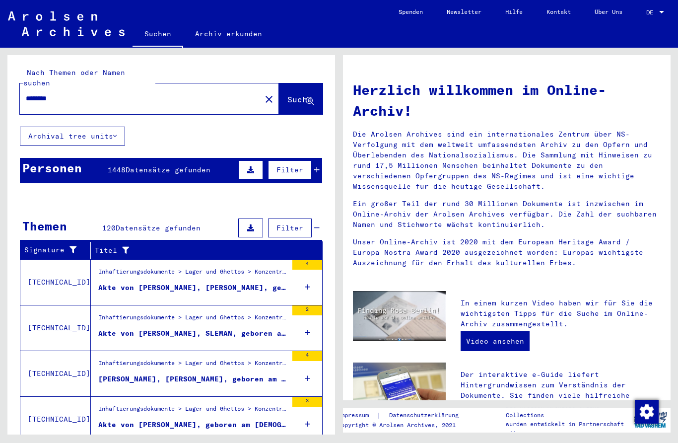
click at [87, 93] on input "*******" at bounding box center [137, 98] width 223 height 10
click at [81, 93] on input "*******" at bounding box center [137, 98] width 223 height 10
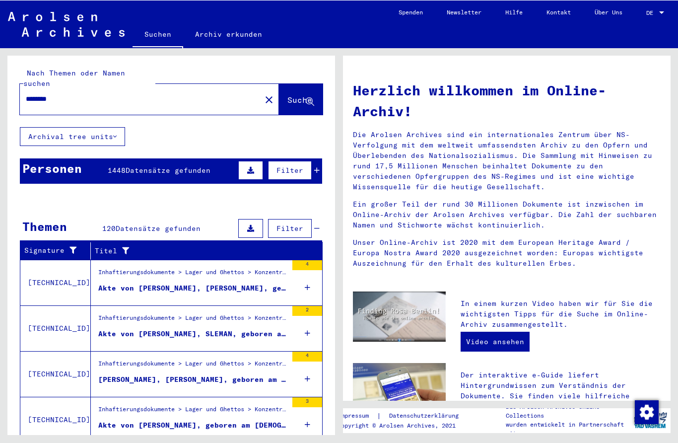
click at [73, 101] on div "******* close" at bounding box center [149, 98] width 259 height 31
